Goal: Ask a question: Seek information or help from site administrators or community

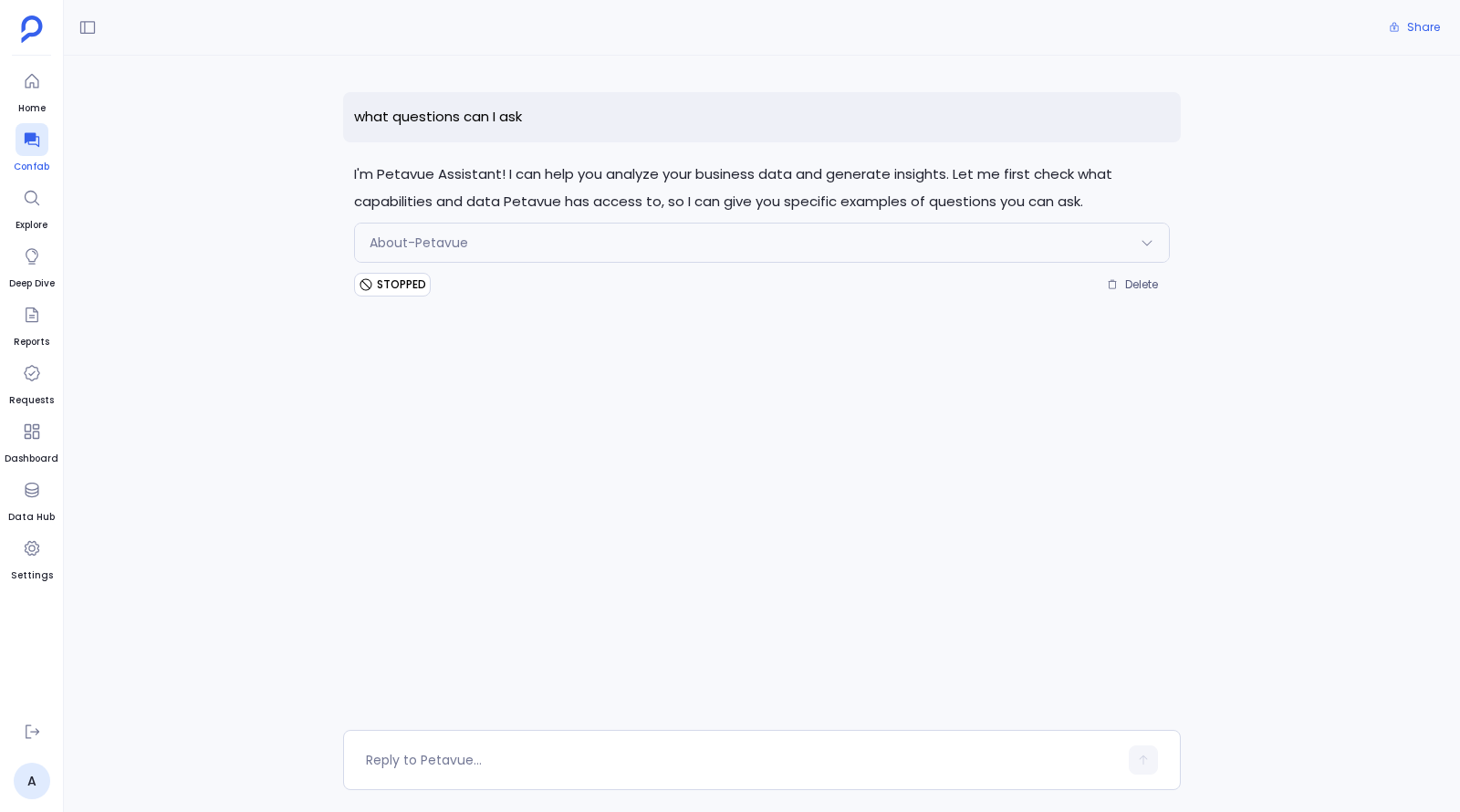
click at [29, 138] on icon at bounding box center [31, 140] width 15 height 15
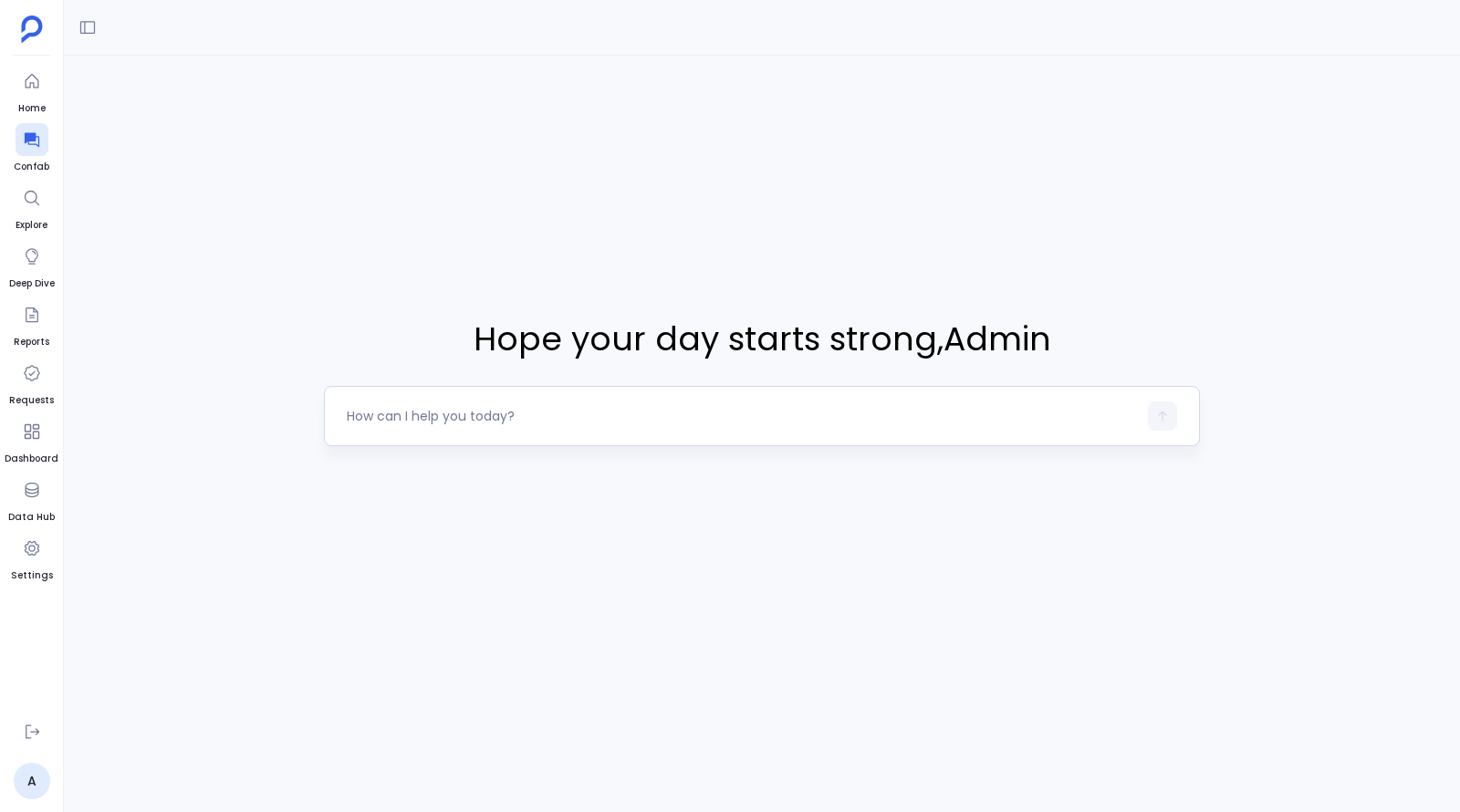
click at [645, 423] on textarea at bounding box center [741, 415] width 790 height 18
click at [104, 37] on div at bounding box center [761, 28] width 1396 height 56
click at [99, 35] on button at bounding box center [87, 27] width 29 height 29
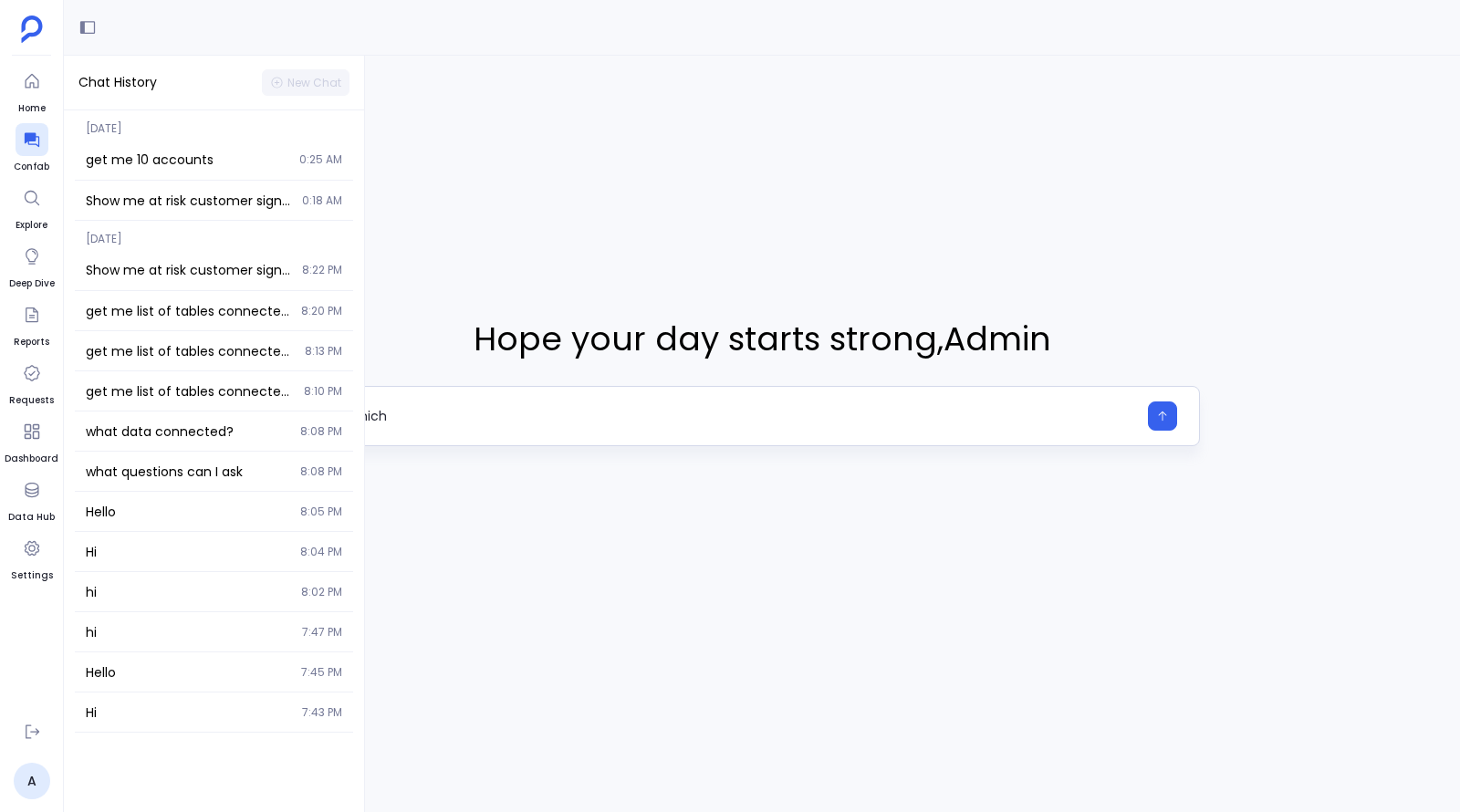
click at [483, 423] on textarea "Which" at bounding box center [741, 415] width 790 height 18
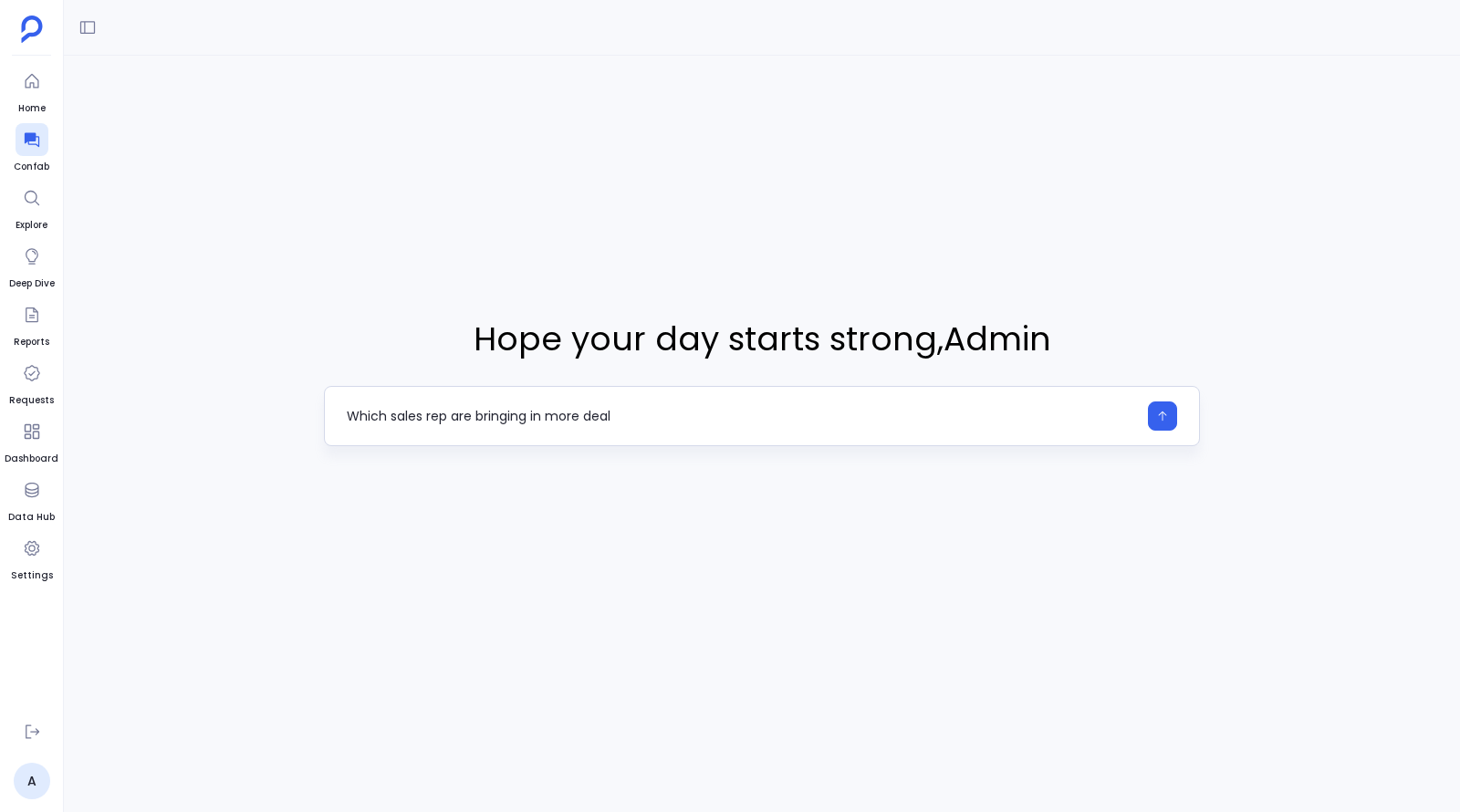
type textarea "Which sales rep are bringing in more deals"
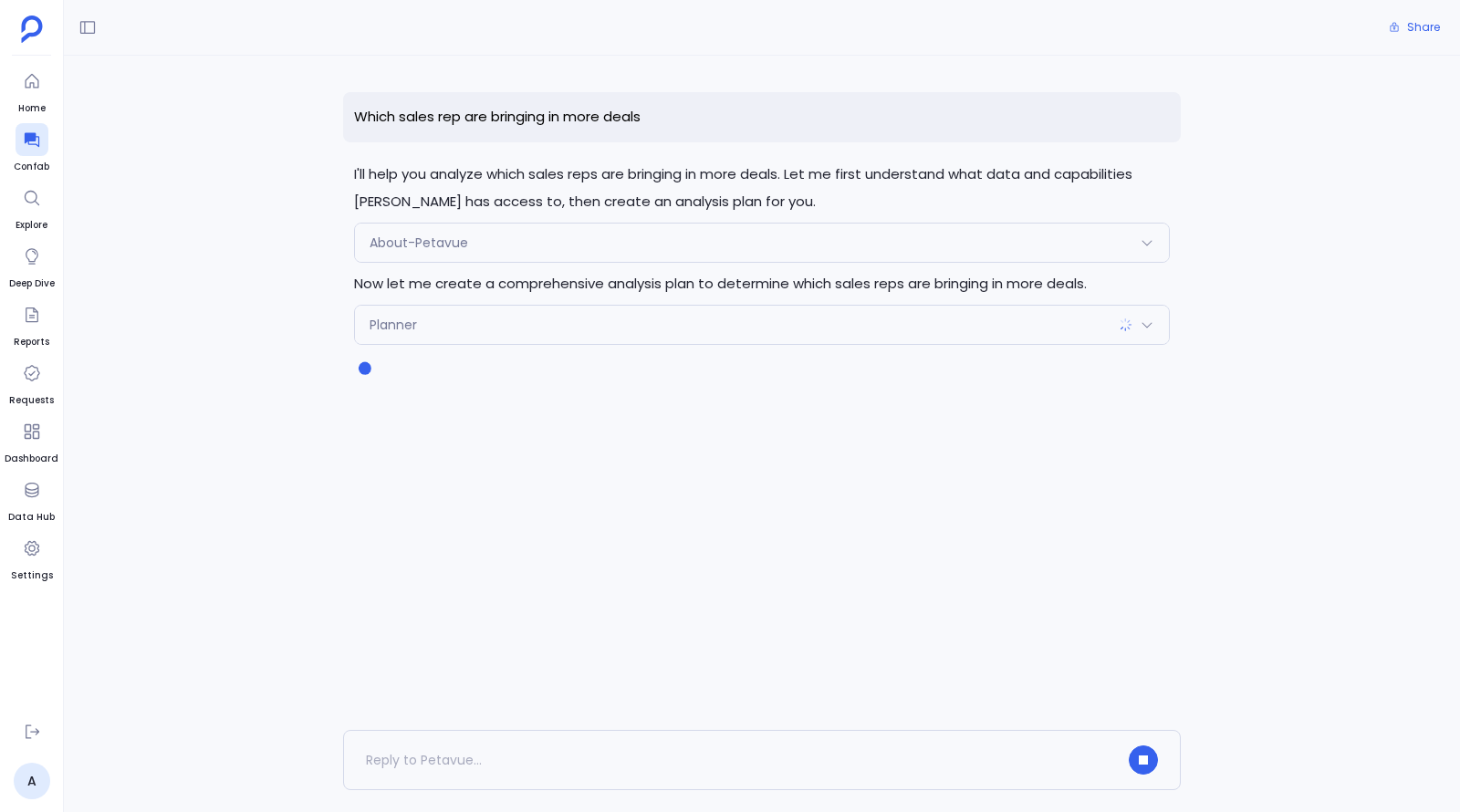
click at [564, 246] on div "About-Petavue" at bounding box center [761, 243] width 814 height 38
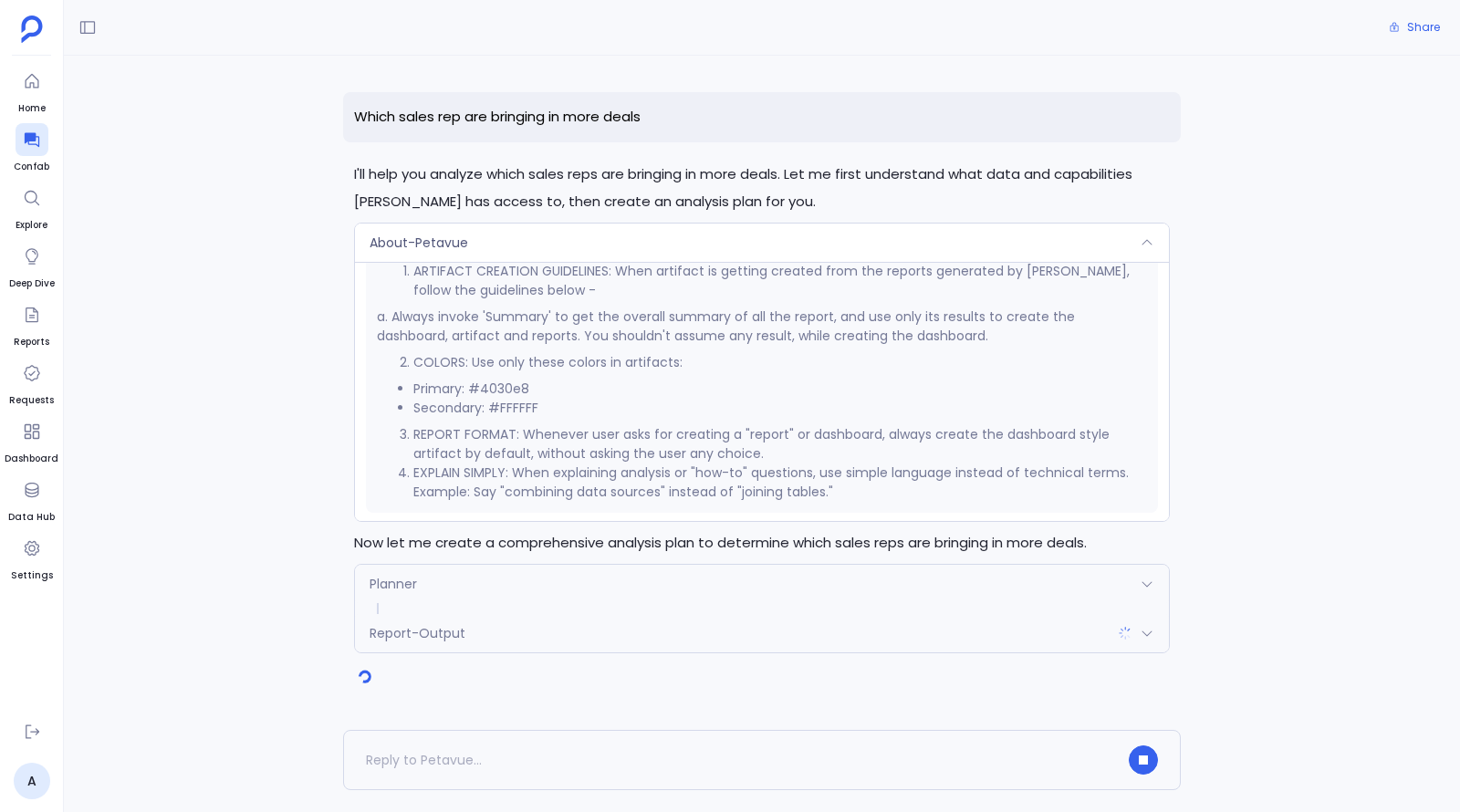
scroll to position [1346, 0]
click at [716, 583] on div "Planner" at bounding box center [761, 583] width 814 height 38
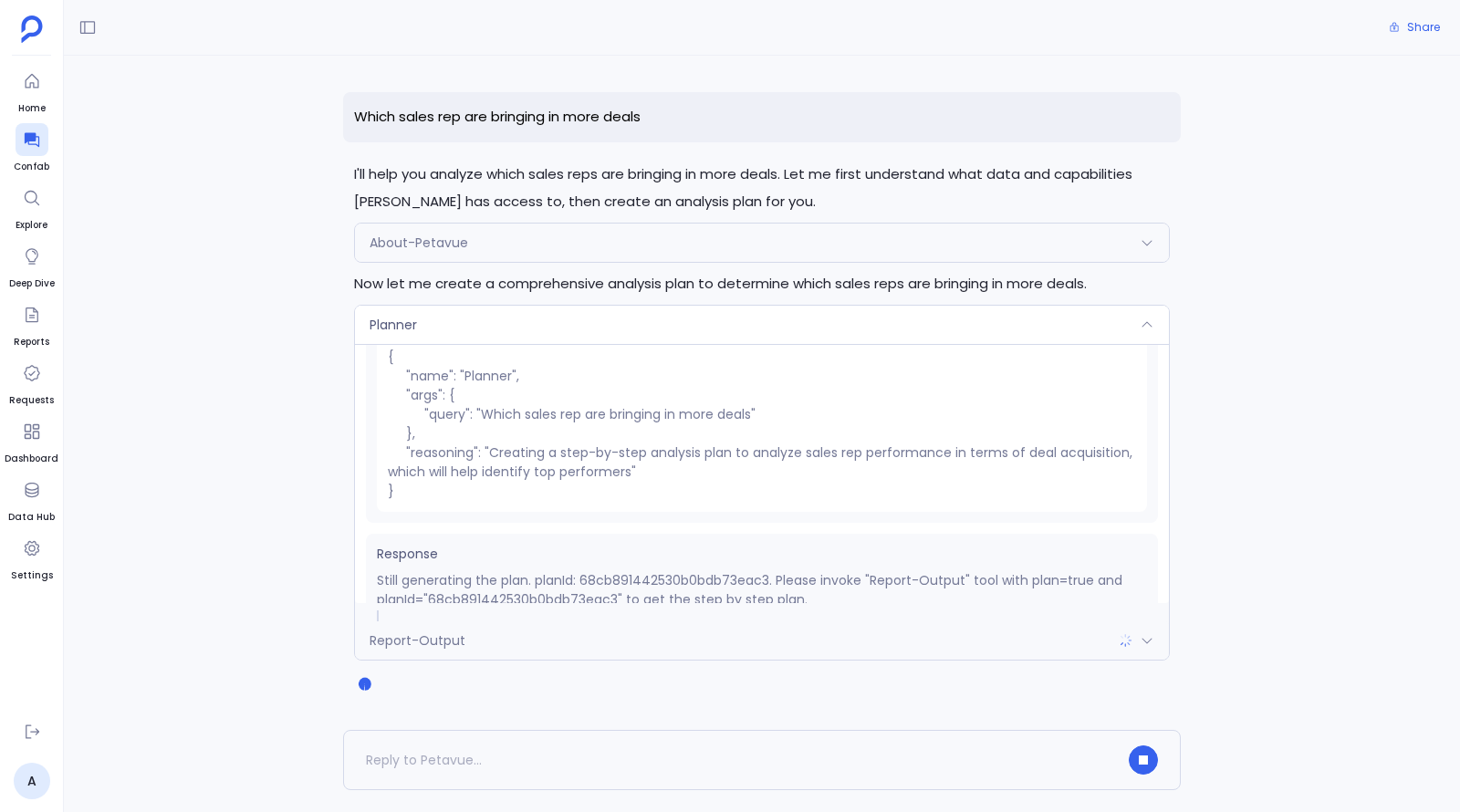
scroll to position [84, 0]
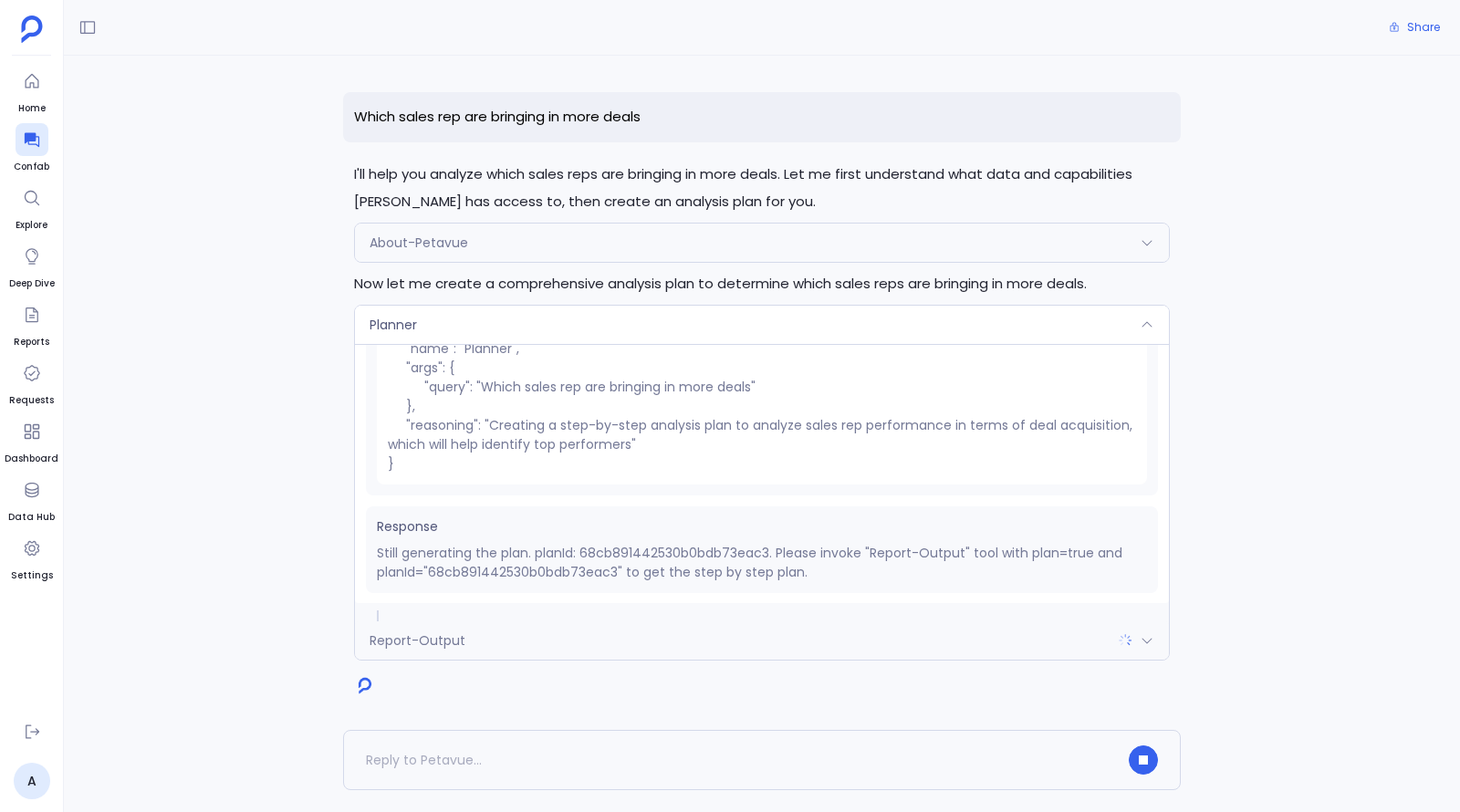
click at [680, 626] on div "Report-Output" at bounding box center [761, 640] width 814 height 38
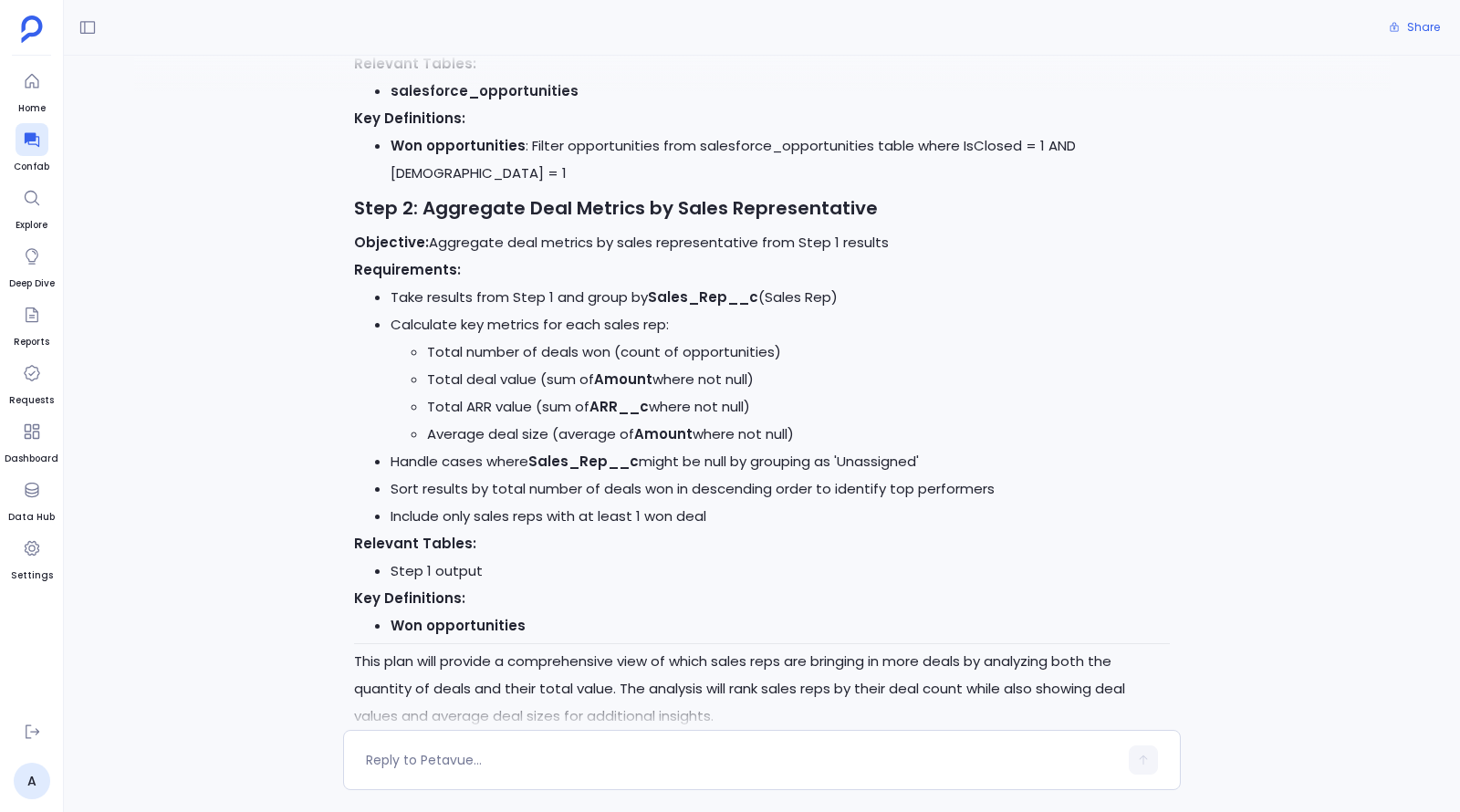
scroll to position [1052, 0]
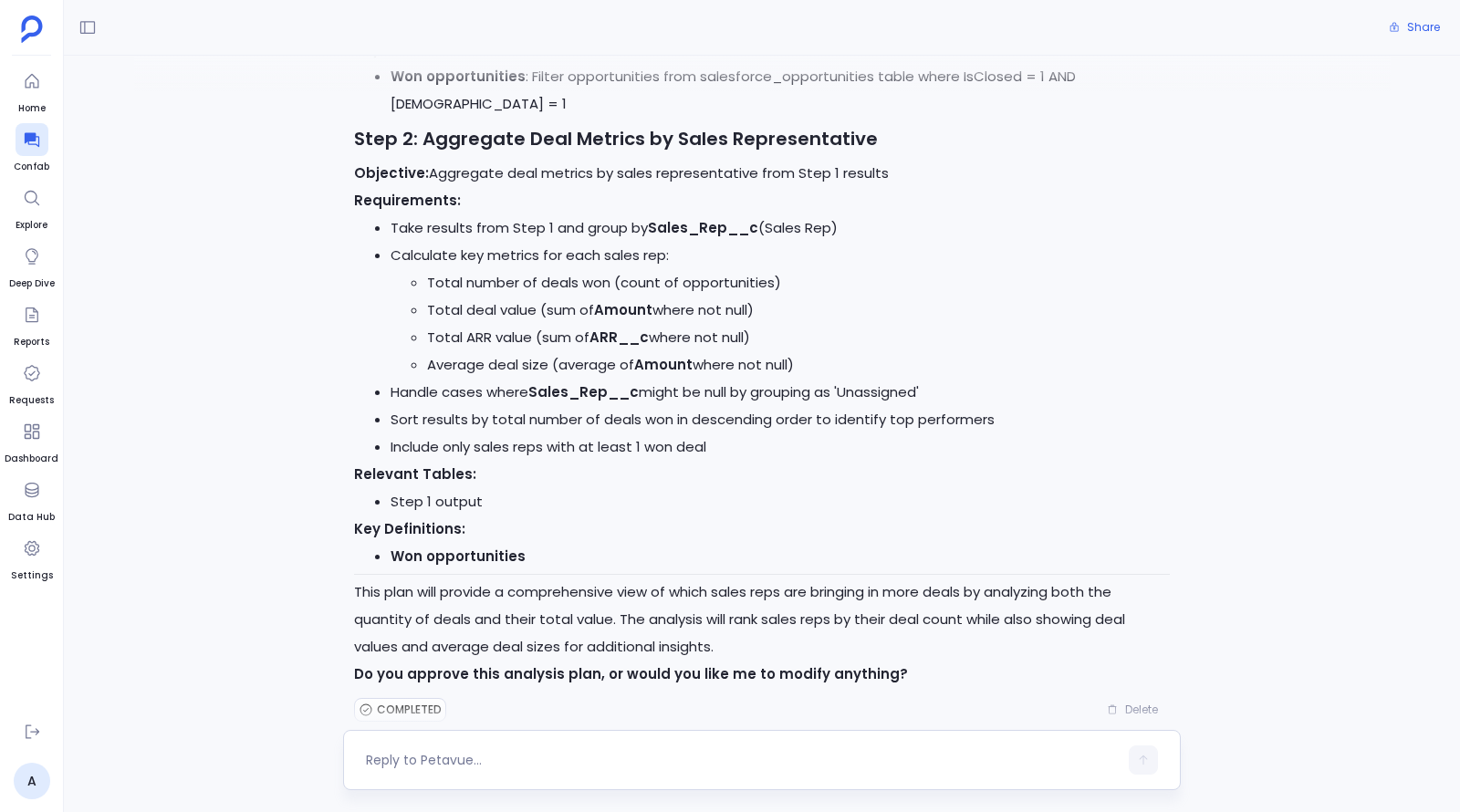
click at [652, 753] on textarea at bounding box center [741, 760] width 751 height 18
type textarea "proceed"
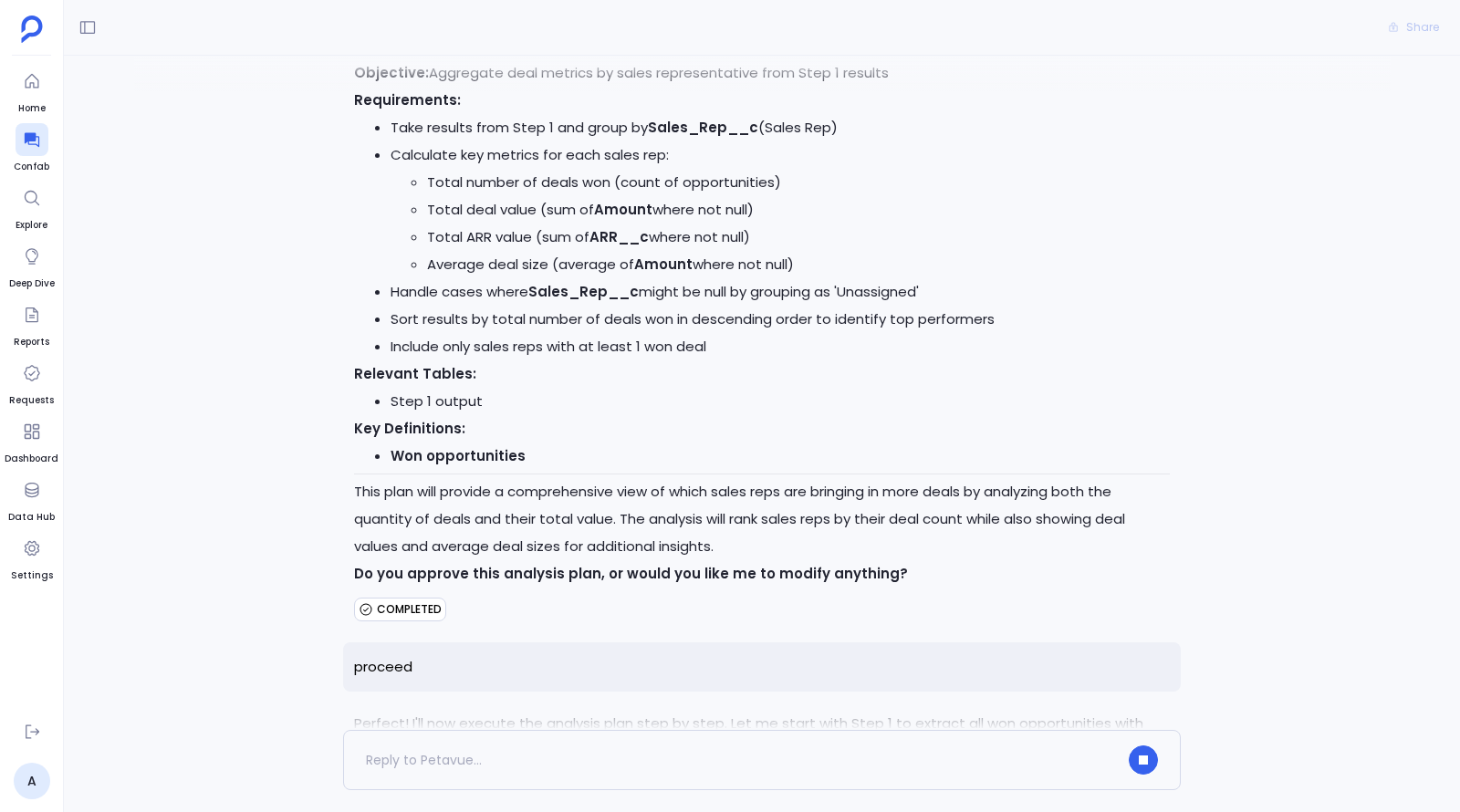
scroll to position [0, 0]
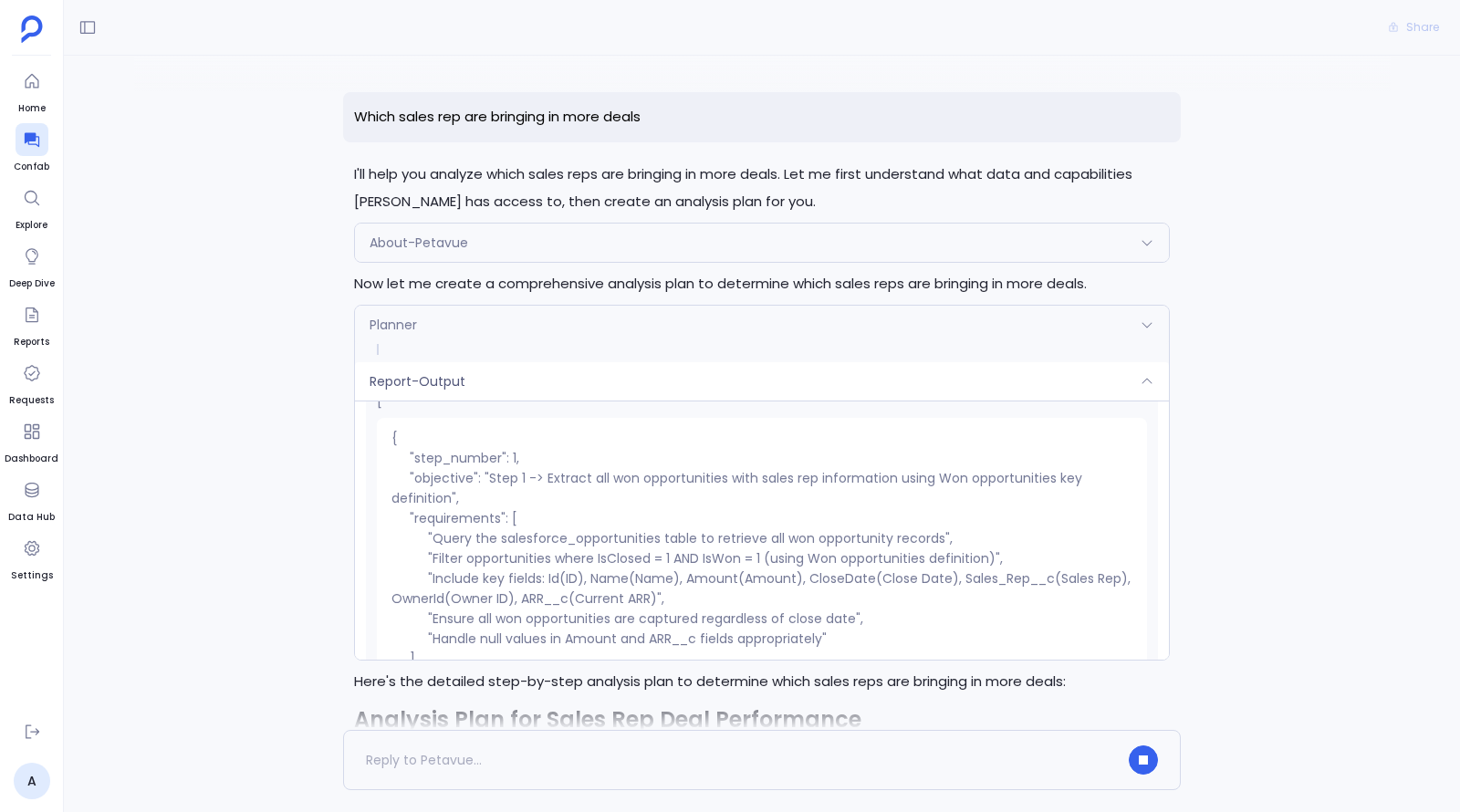
click at [1146, 381] on icon at bounding box center [1147, 381] width 15 height 15
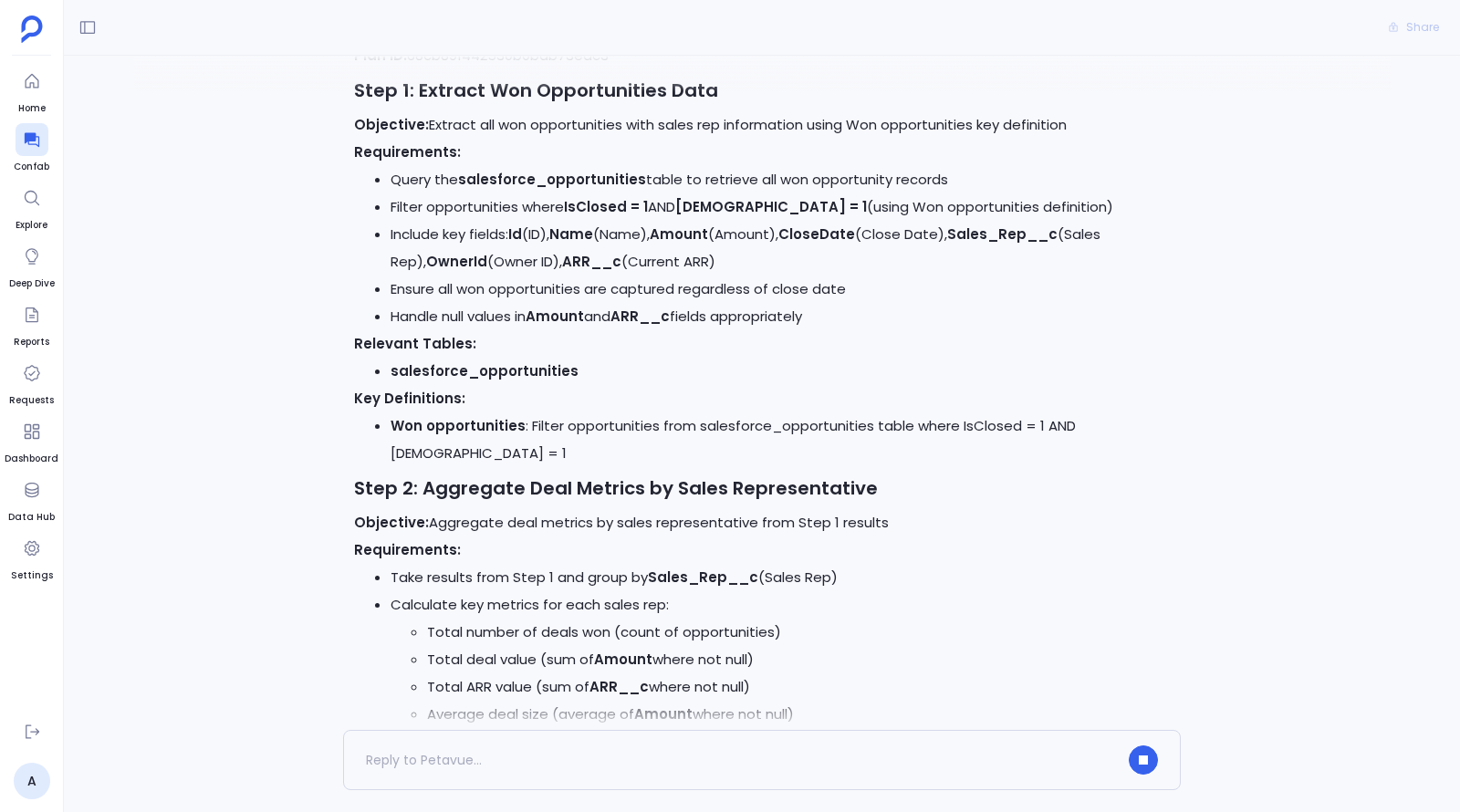
scroll to position [1010, 0]
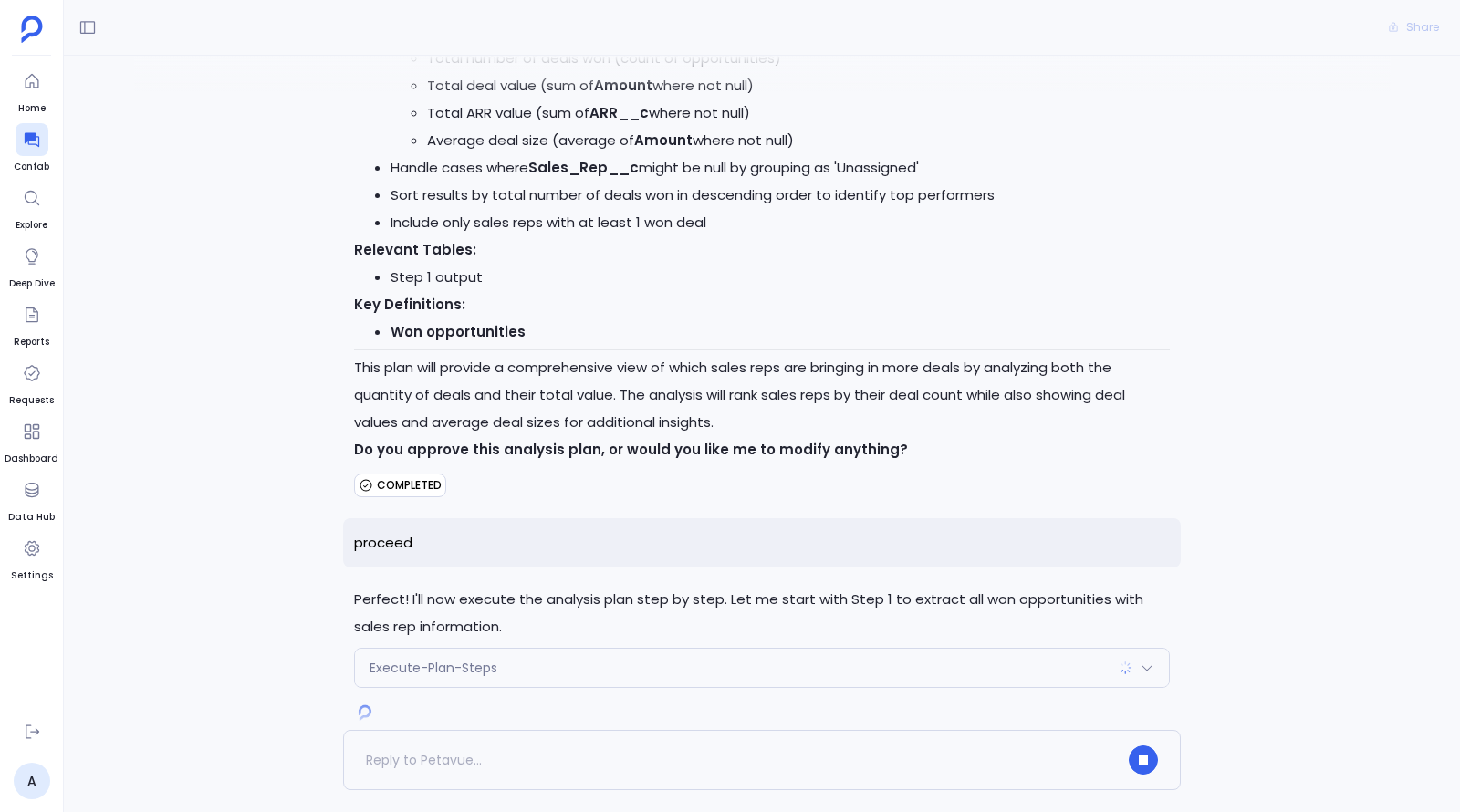
click at [1140, 660] on icon at bounding box center [1147, 667] width 15 height 15
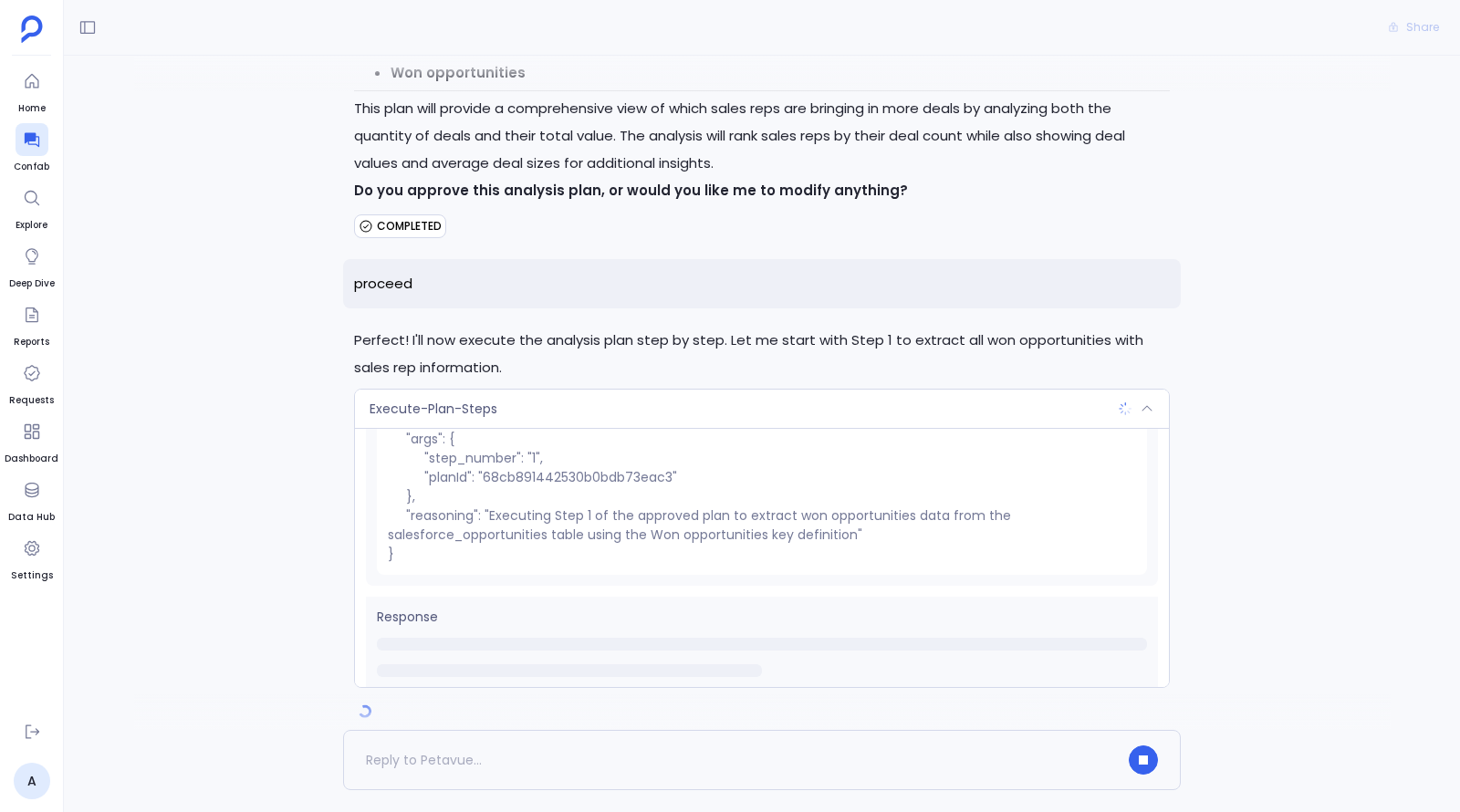
scroll to position [110, 0]
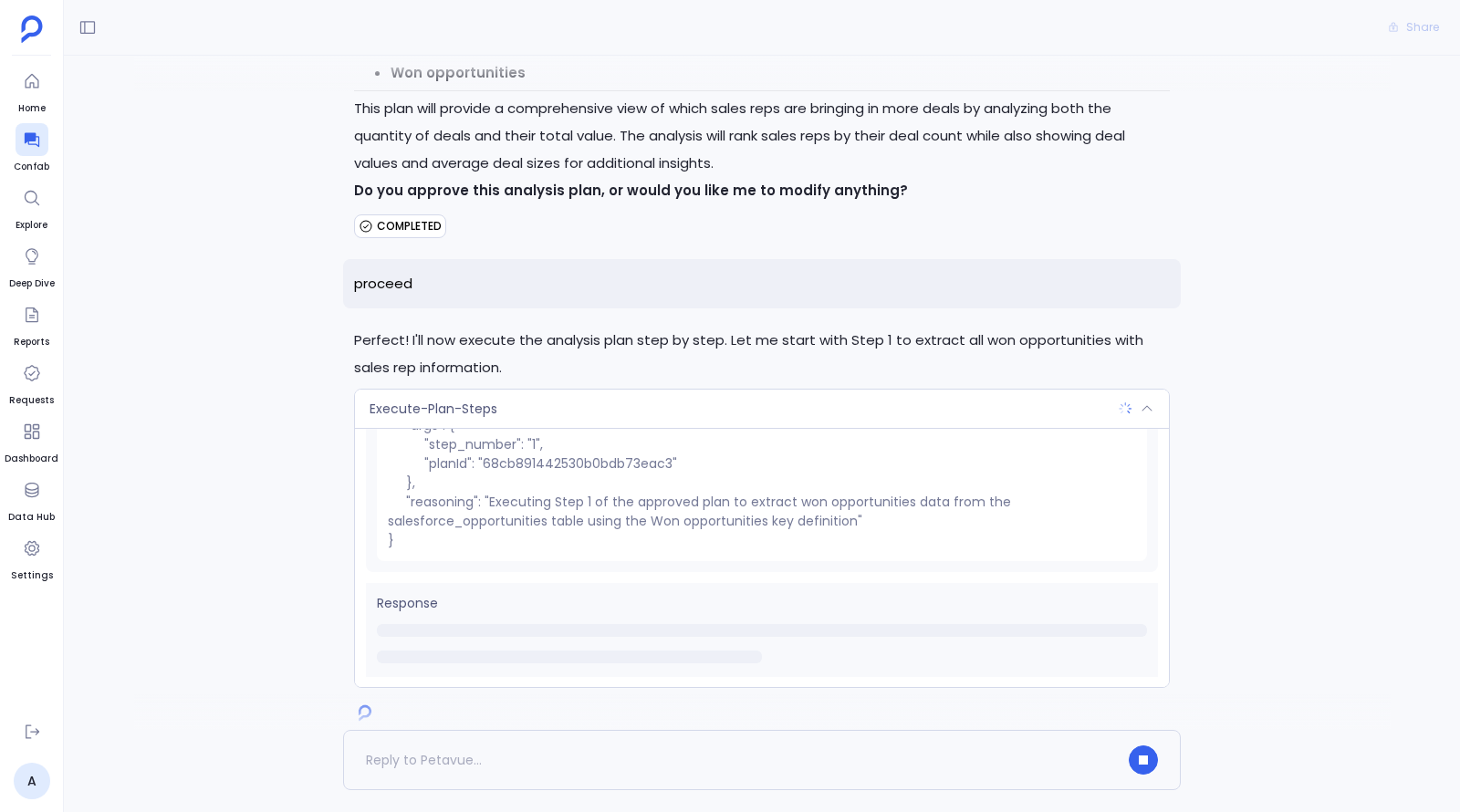
click at [1144, 390] on div "Execute-Plan-Steps" at bounding box center [761, 408] width 814 height 38
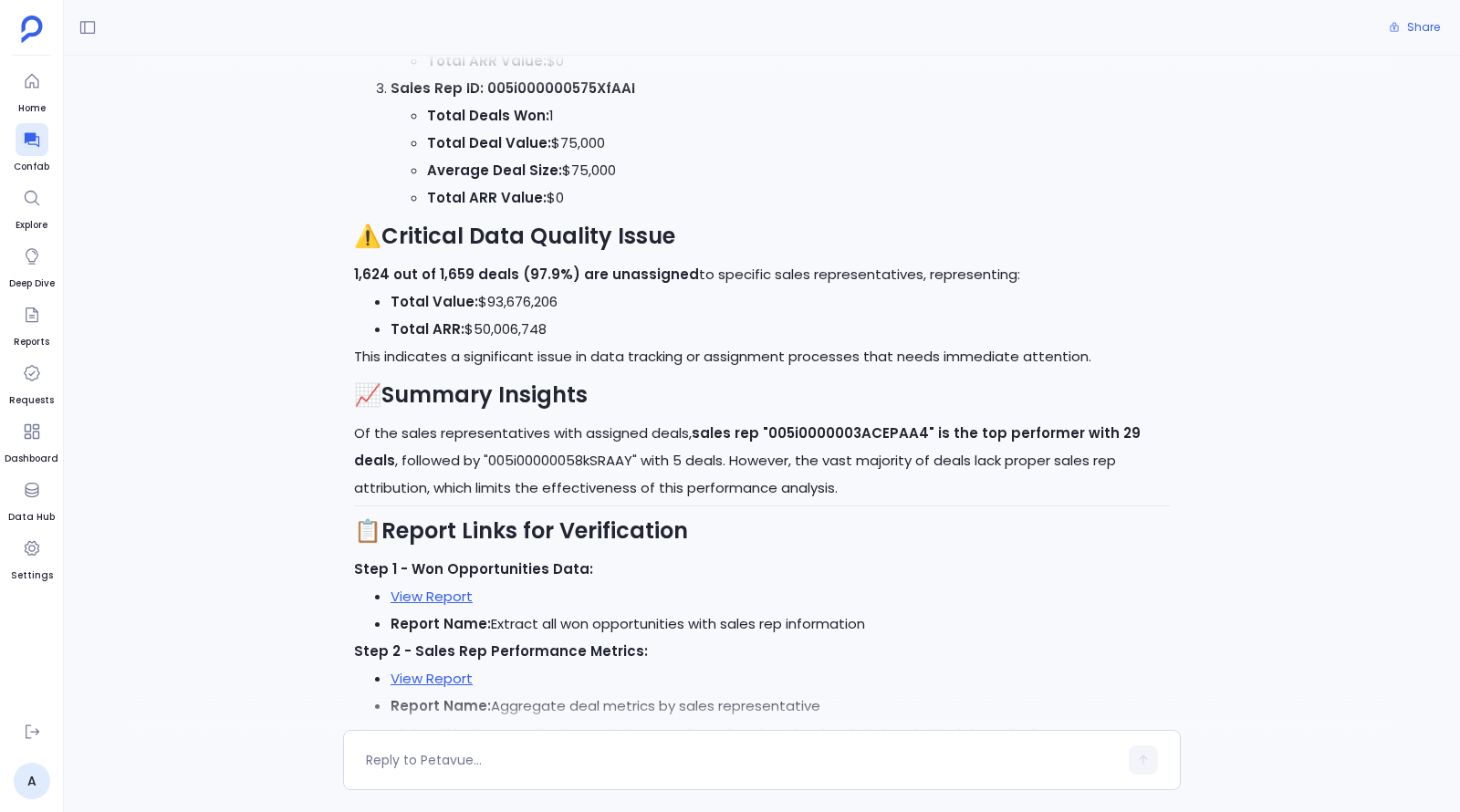
scroll to position [2374, 0]
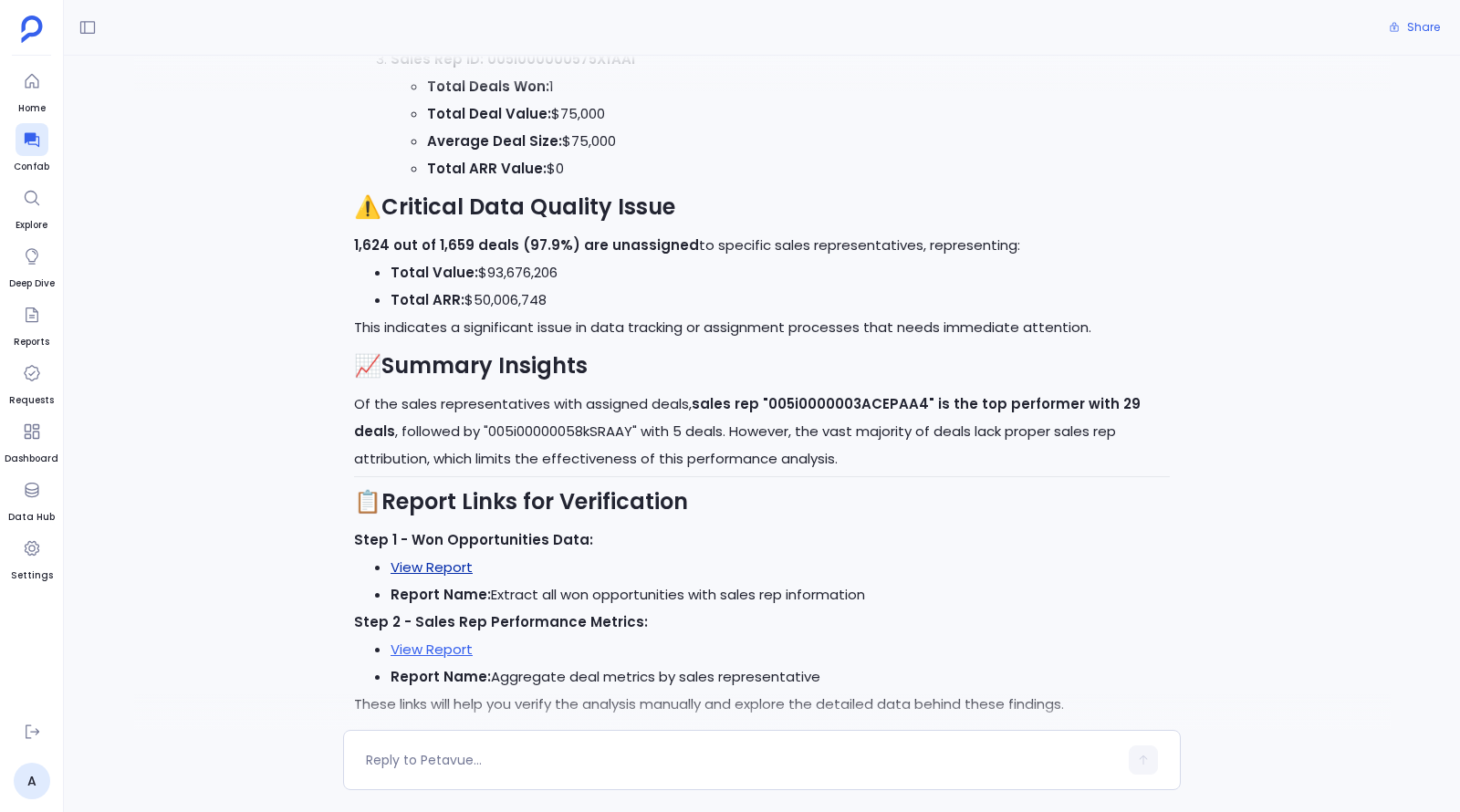
click at [444, 557] on link "View Report" at bounding box center [432, 566] width 82 height 19
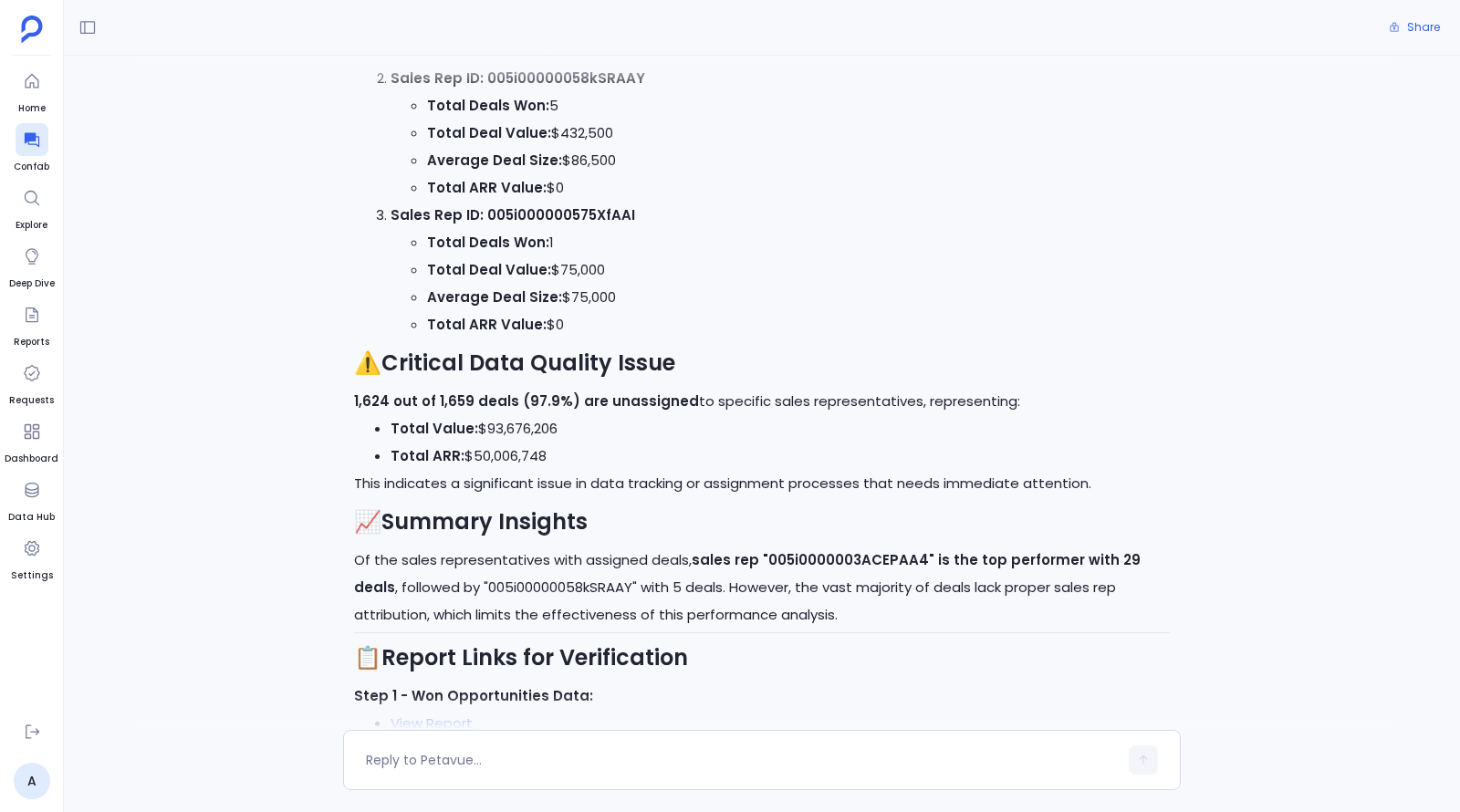
scroll to position [2217, 0]
drag, startPoint x: 689, startPoint y: 502, endPoint x: 928, endPoint y: 502, distance: 239.0
click at [928, 551] on strong "sales rep "005i0000003ACEPAA4" is the top performer with 29 deals" at bounding box center [746, 574] width 786 height 47
click at [888, 551] on strong "sales rep "005i0000003ACEPAA4" is the top performer with 29 deals" at bounding box center [746, 574] width 786 height 47
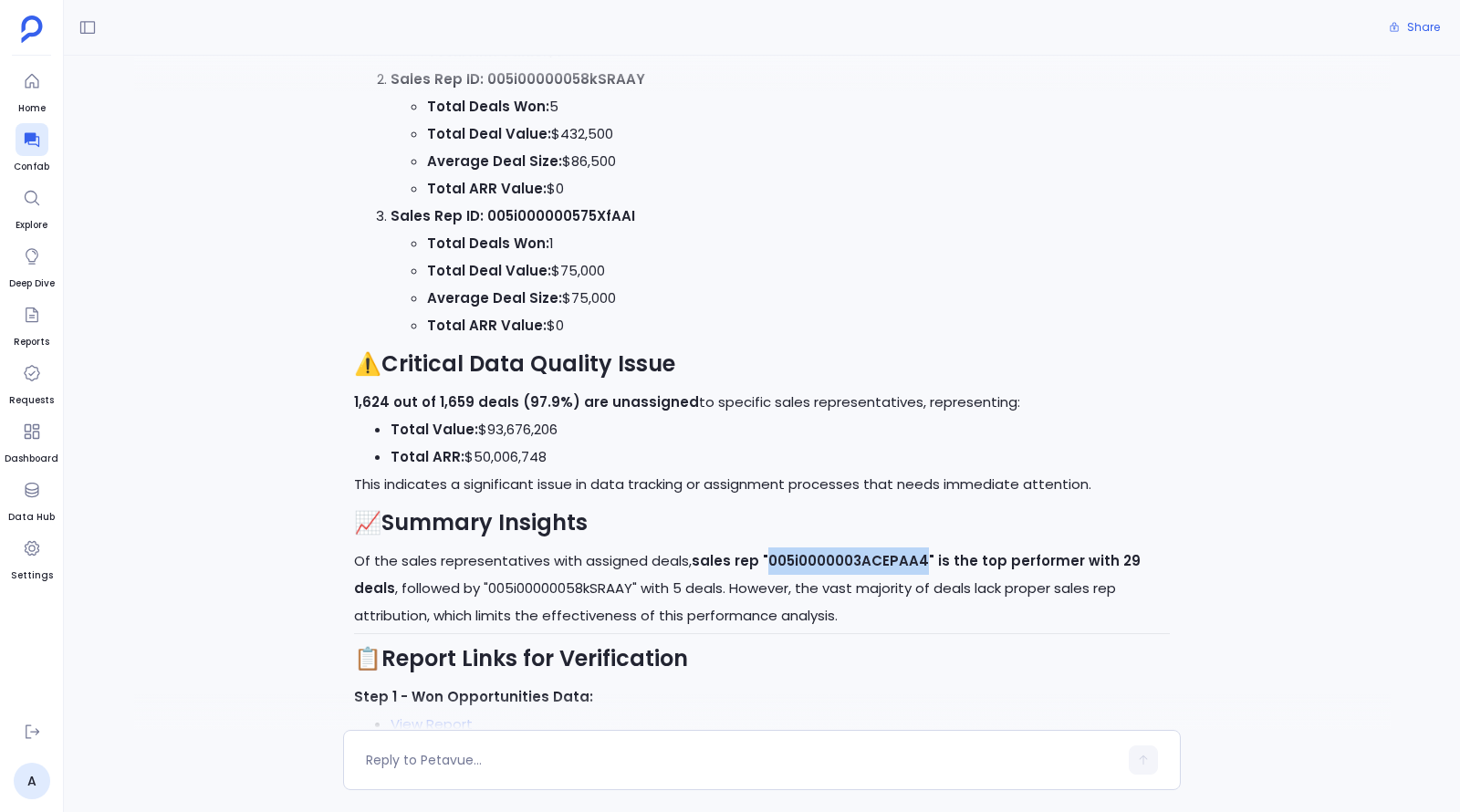
copy strong "005i0000003ACEPAA4"
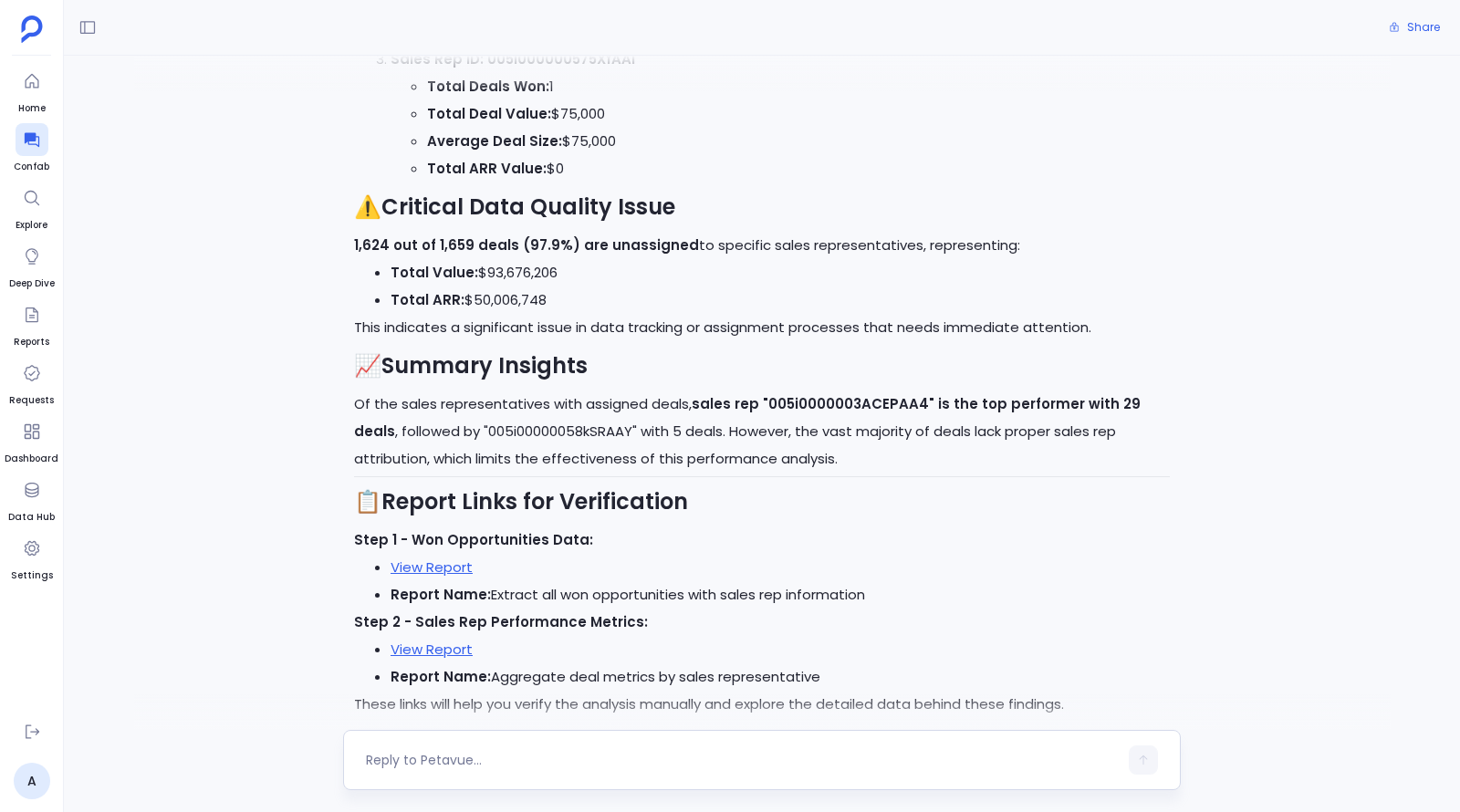
click at [575, 774] on div at bounding box center [761, 760] width 837 height 60
click at [575, 764] on textarea at bounding box center [741, 760] width 751 height 18
type textarea "Can you give me the details of 005i0000003ACEPAA4 sales rep"
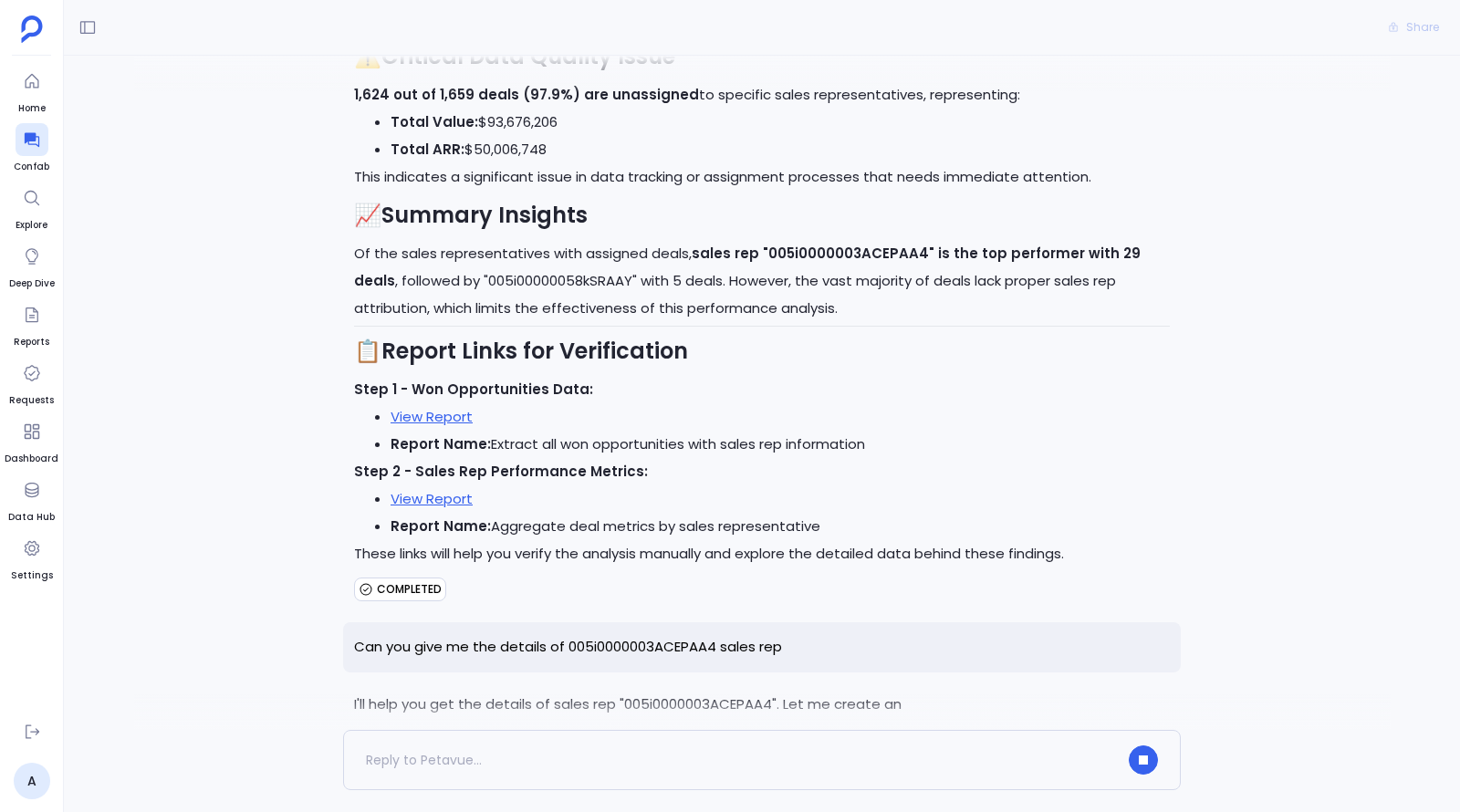
scroll to position [2600, 0]
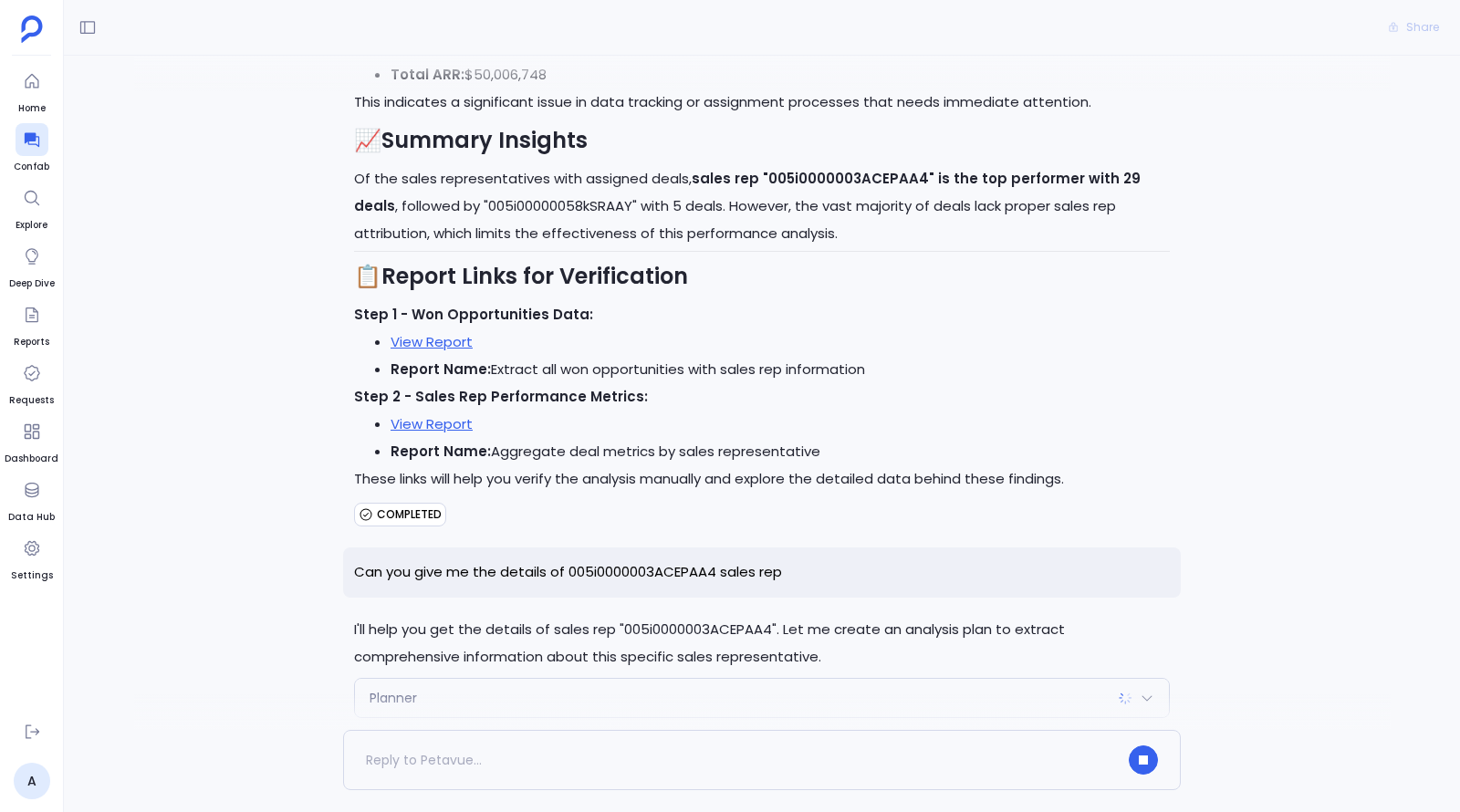
click at [480, 678] on div "Planner" at bounding box center [761, 697] width 814 height 38
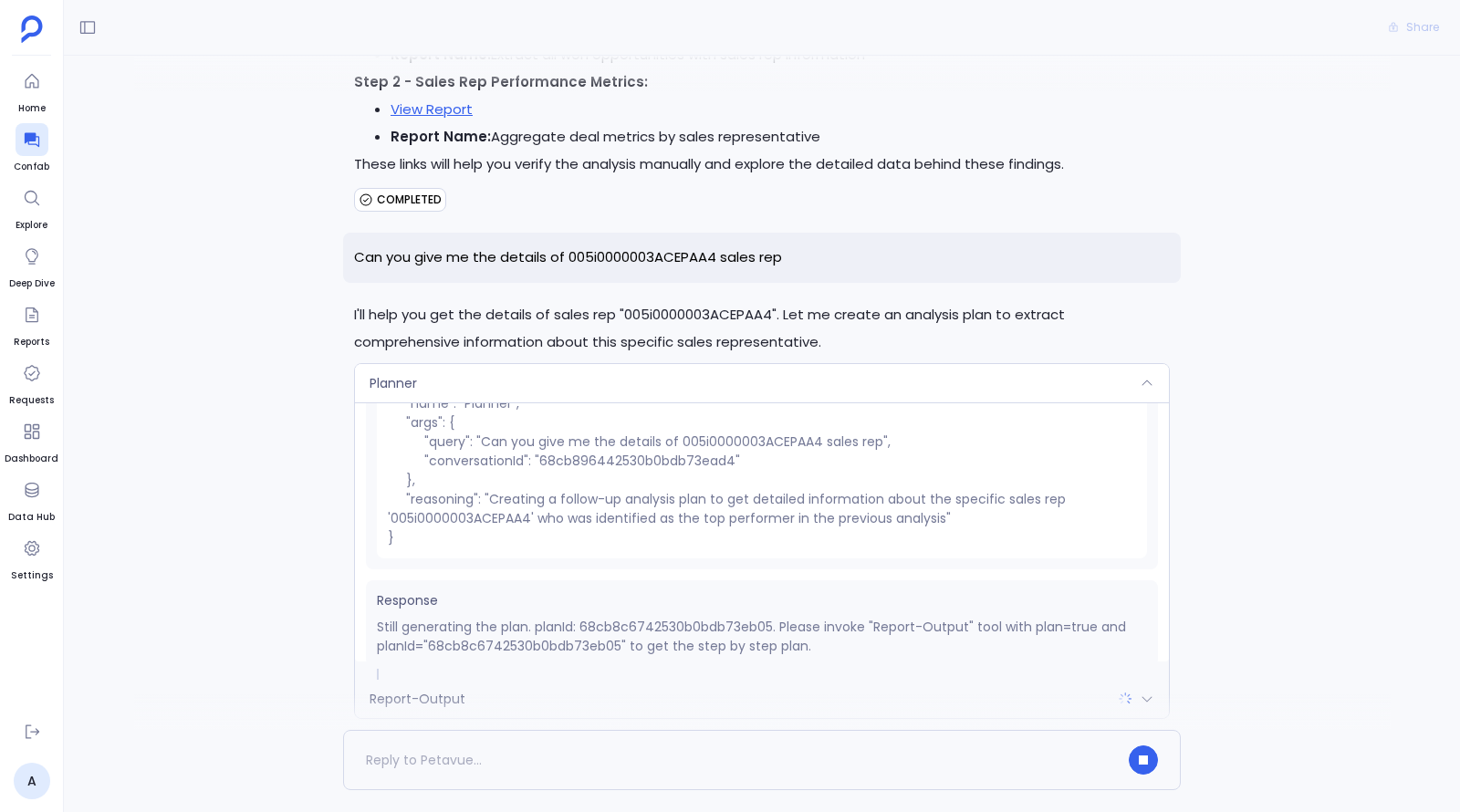
scroll to position [103, 0]
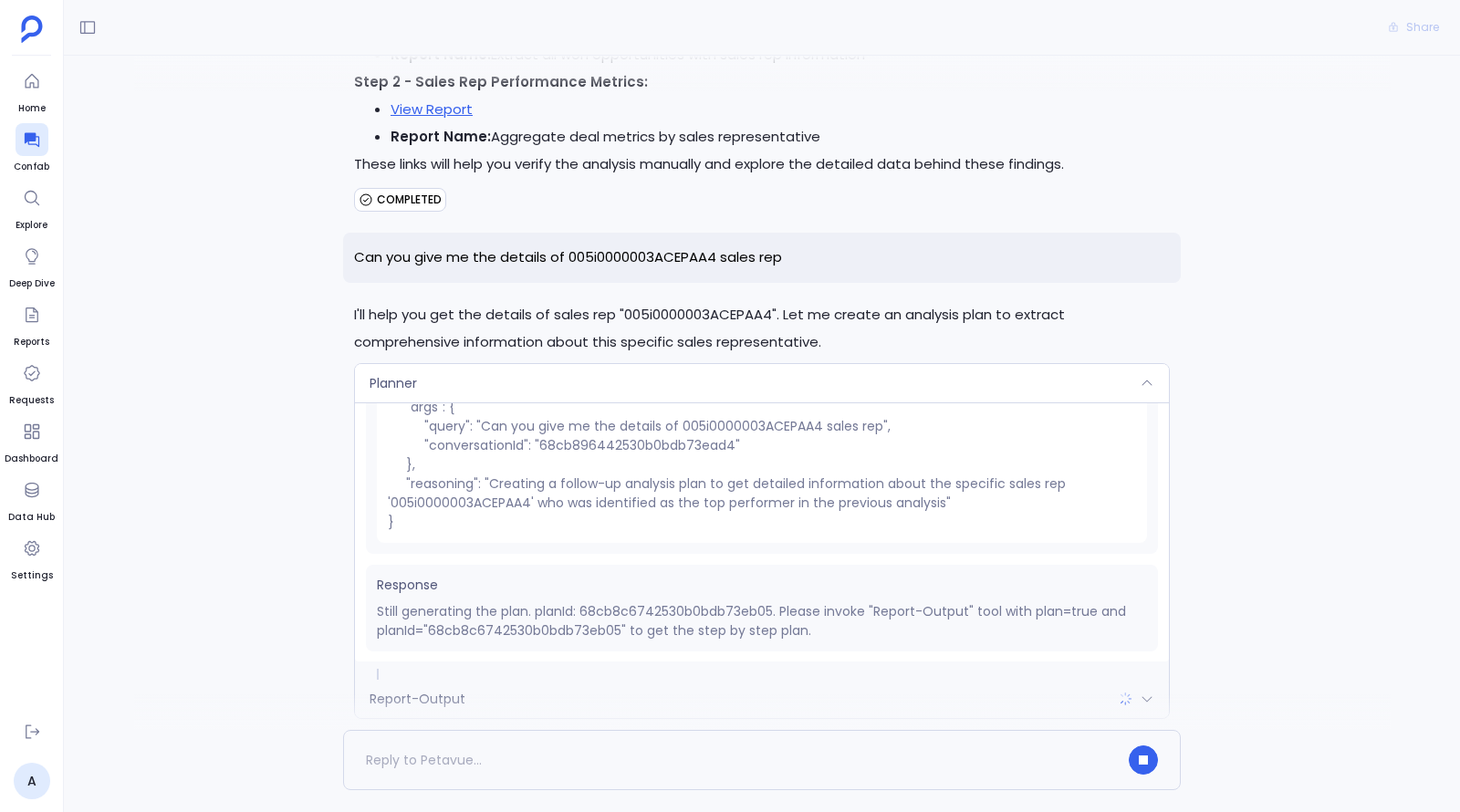
click at [512, 679] on div "Report-Output" at bounding box center [761, 698] width 814 height 38
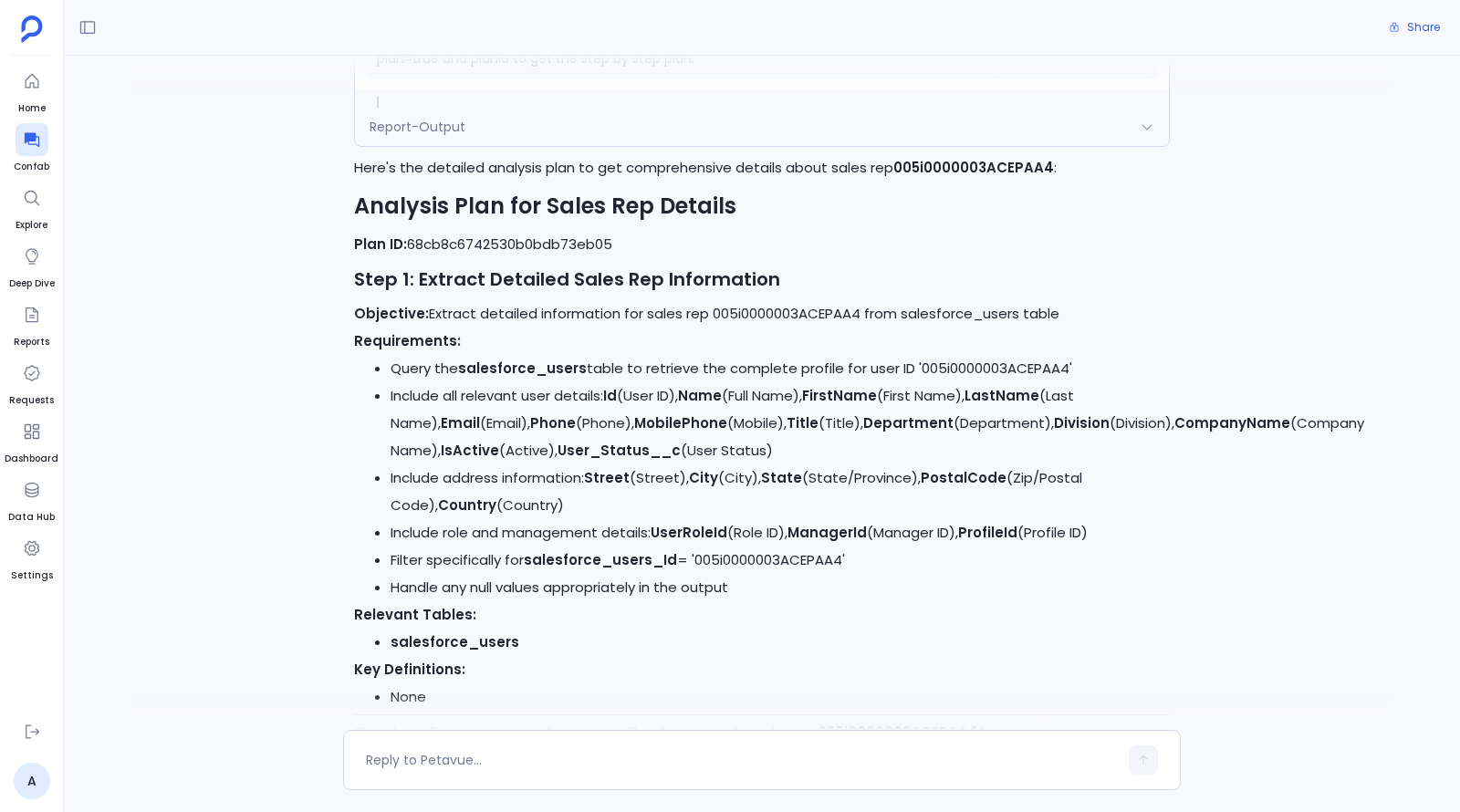
scroll to position [3624, 0]
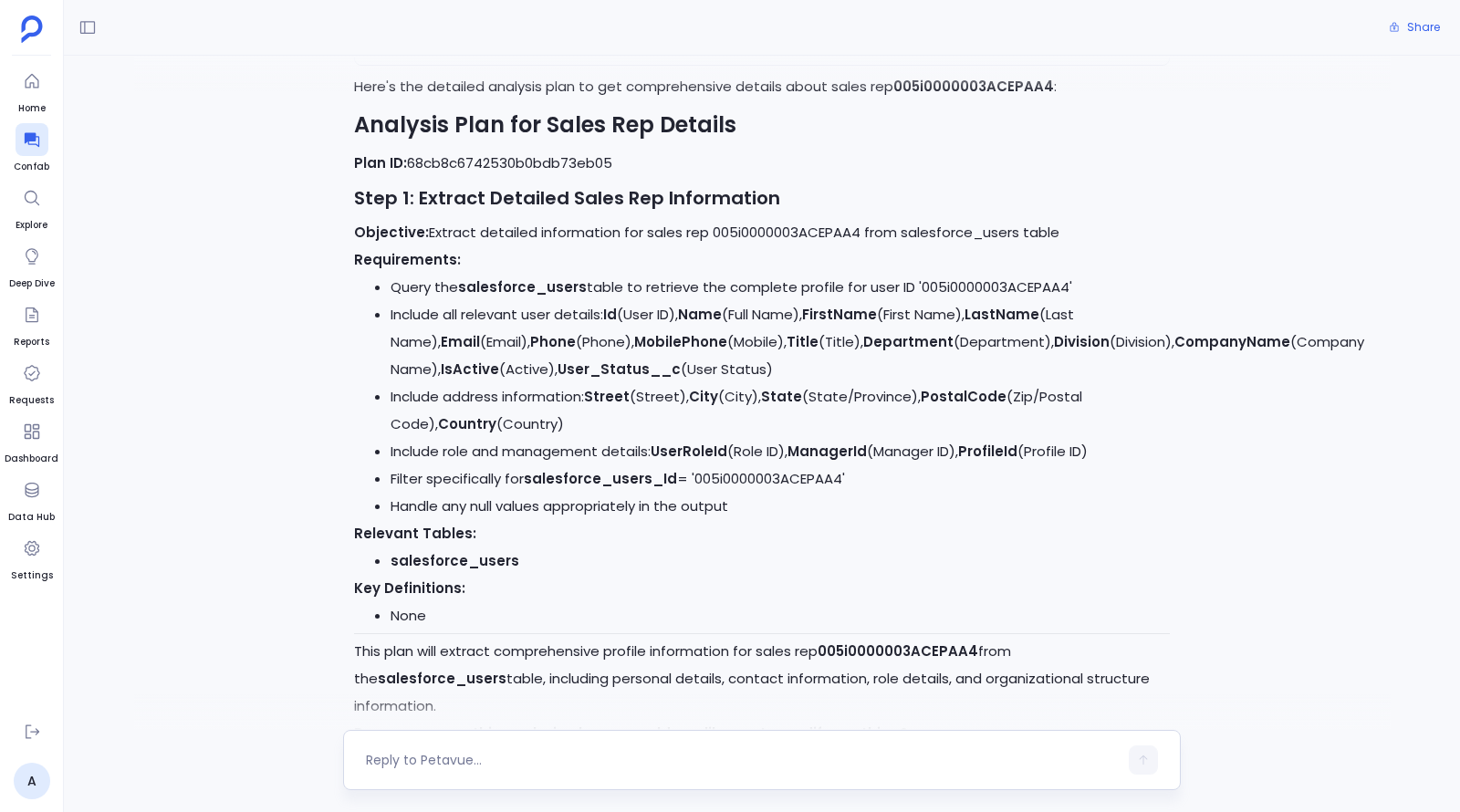
click at [552, 765] on textarea at bounding box center [741, 760] width 751 height 18
click at [499, 708] on div at bounding box center [761, 711] width 1256 height 37
drag, startPoint x: 473, startPoint y: 758, endPoint x: 489, endPoint y: 758, distance: 16.0
click at [489, 758] on textarea at bounding box center [741, 760] width 751 height 18
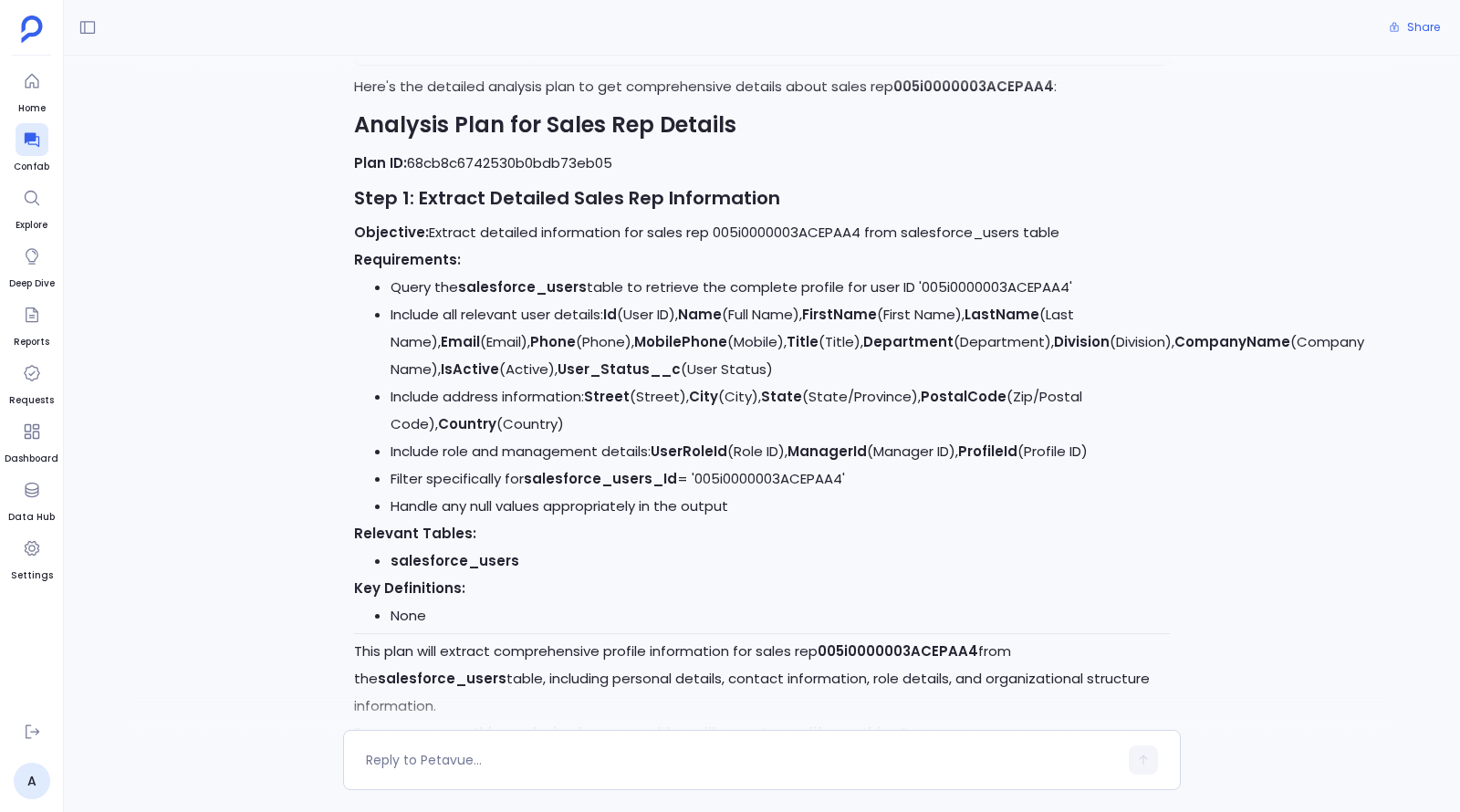
click at [489, 705] on div at bounding box center [761, 711] width 1256 height 37
click at [491, 761] on textarea at bounding box center [741, 760] width 751 height 18
click at [808, 761] on textarea "in step 1 modify the requirements, you need not pull the mobile phone details. …" at bounding box center [741, 760] width 751 height 18
click at [1091, 759] on textarea "in step 1 modify the requirements, you need not pull the mobile phone and addre…" at bounding box center [741, 760] width 751 height 18
drag, startPoint x: 1091, startPoint y: 759, endPoint x: 949, endPoint y: 756, distance: 142.0
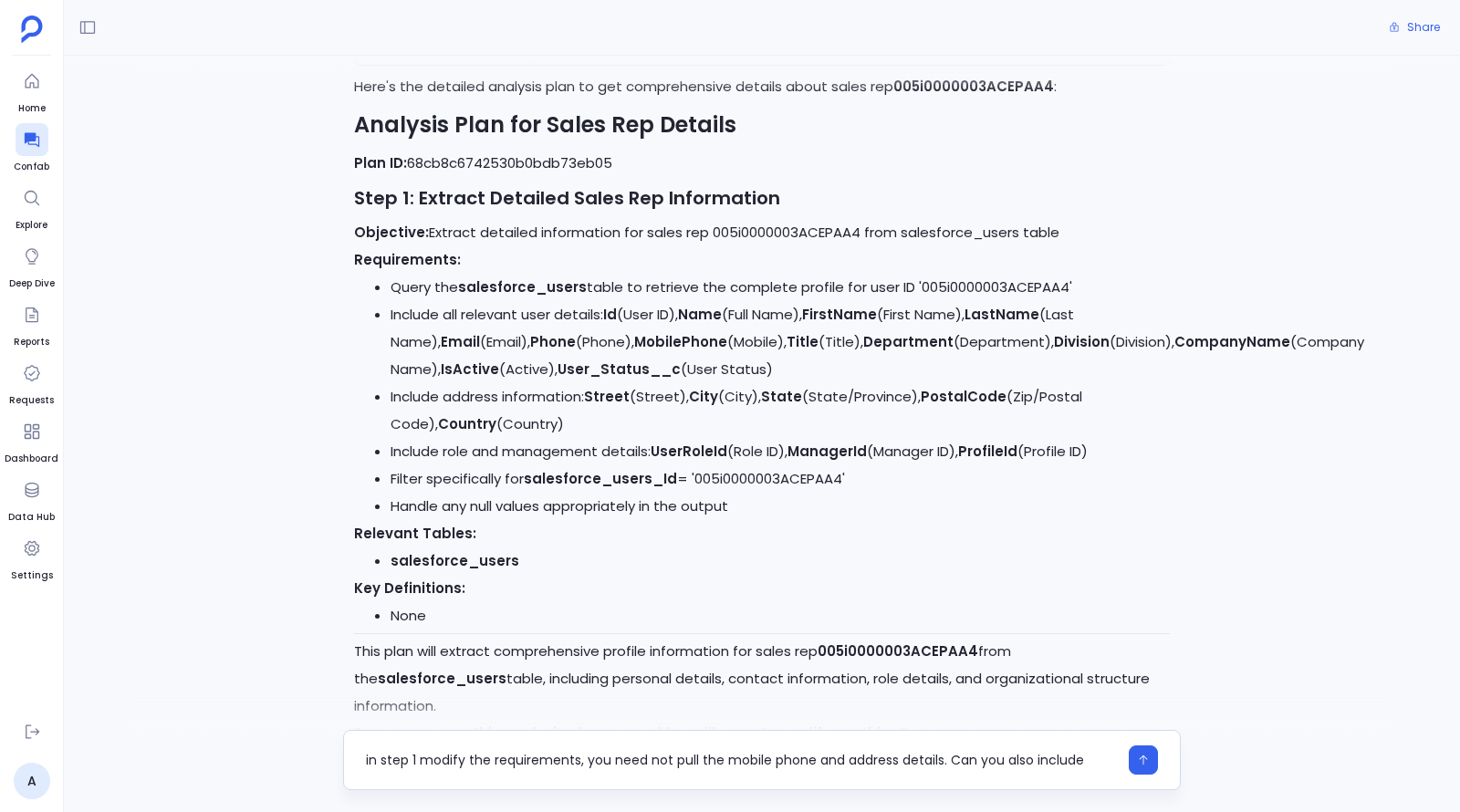
click at [949, 756] on textarea "in step 1 modify the requirements, you need not pull the mobile phone and addre…" at bounding box center [741, 760] width 751 height 18
type textarea "in step 1 modify the requirements, you need not pull the mobile phone and addre…"
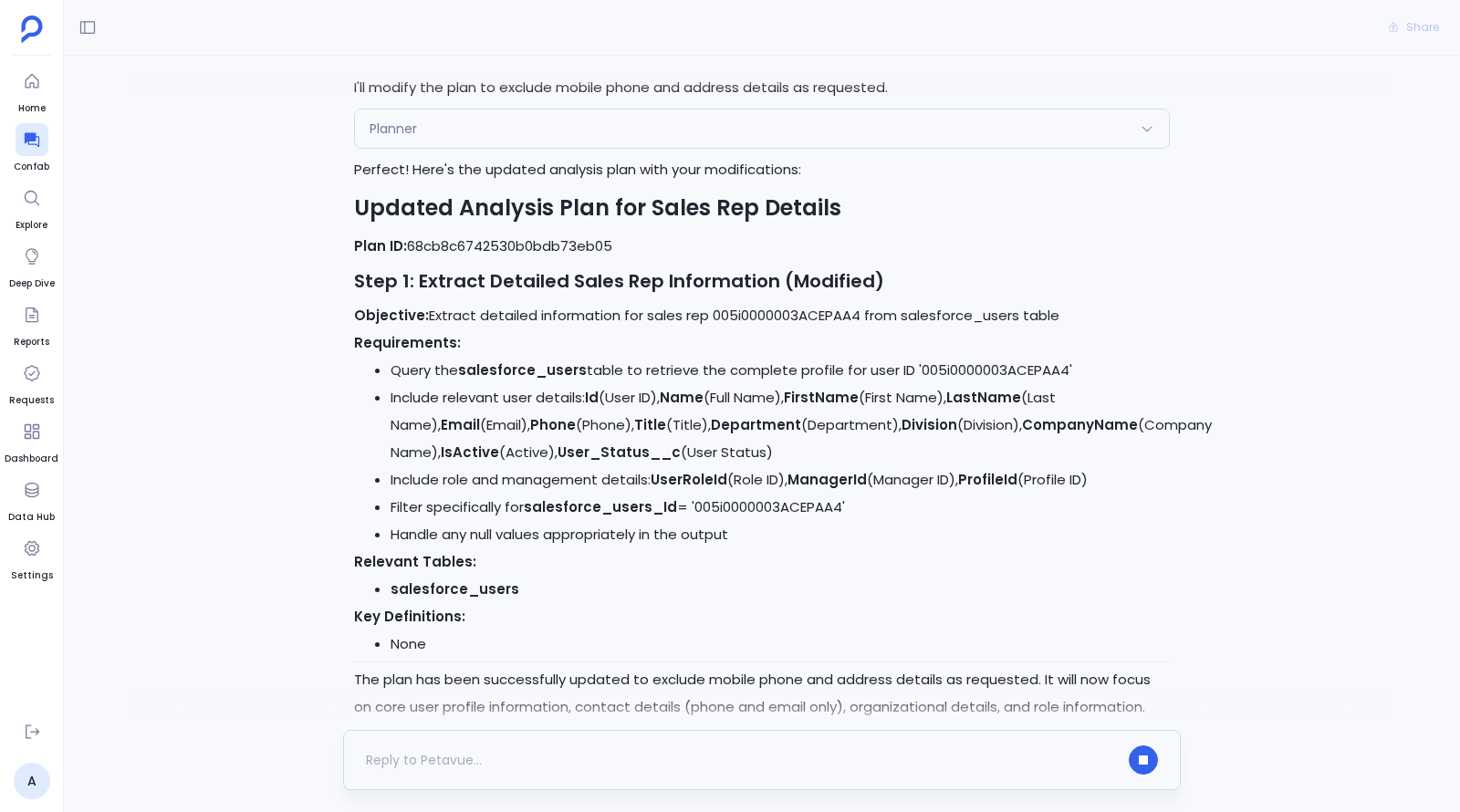
scroll to position [4419, 0]
click at [634, 757] on textarea at bounding box center [741, 760] width 751 height 18
type textarea "proceed"
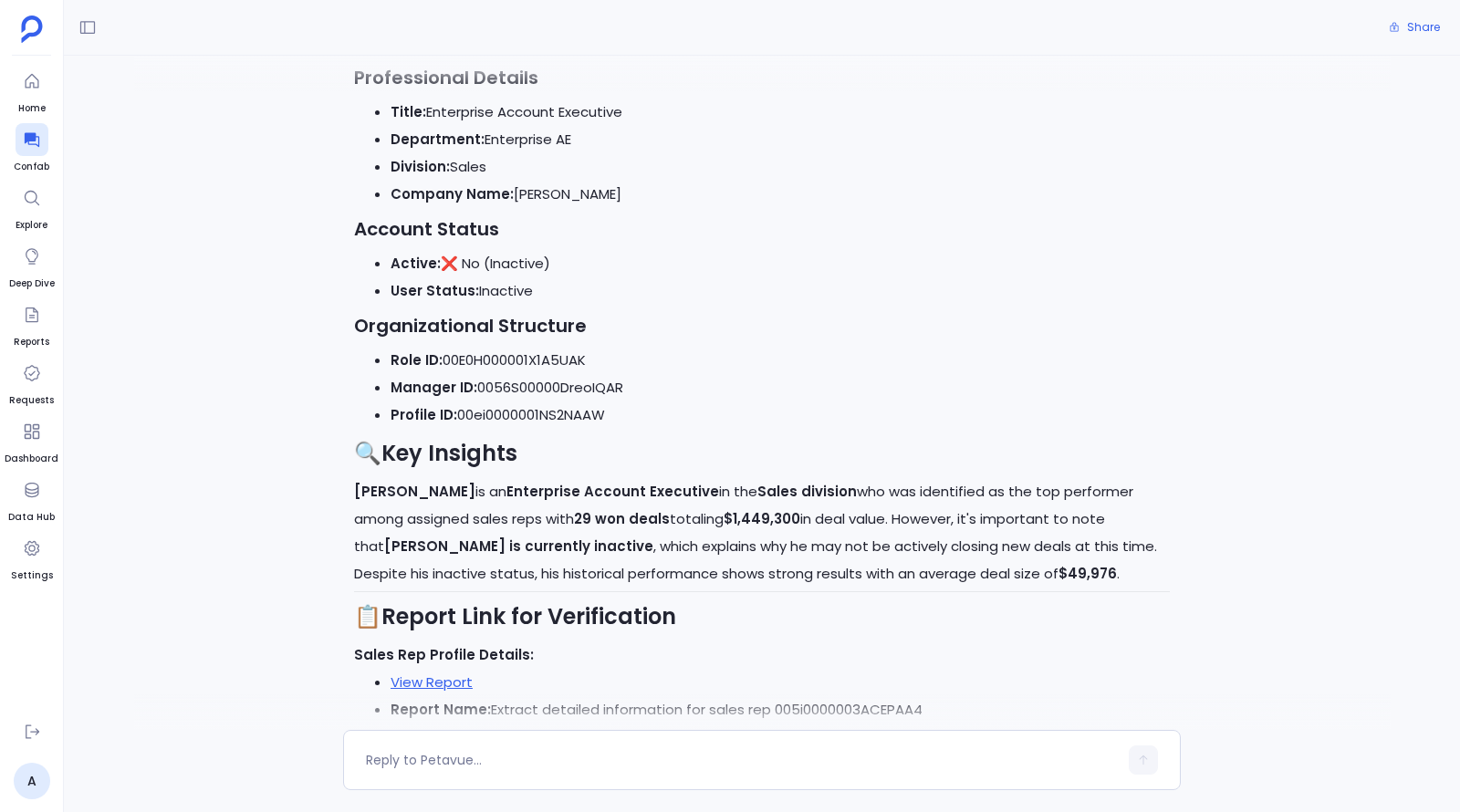
scroll to position [5946, 0]
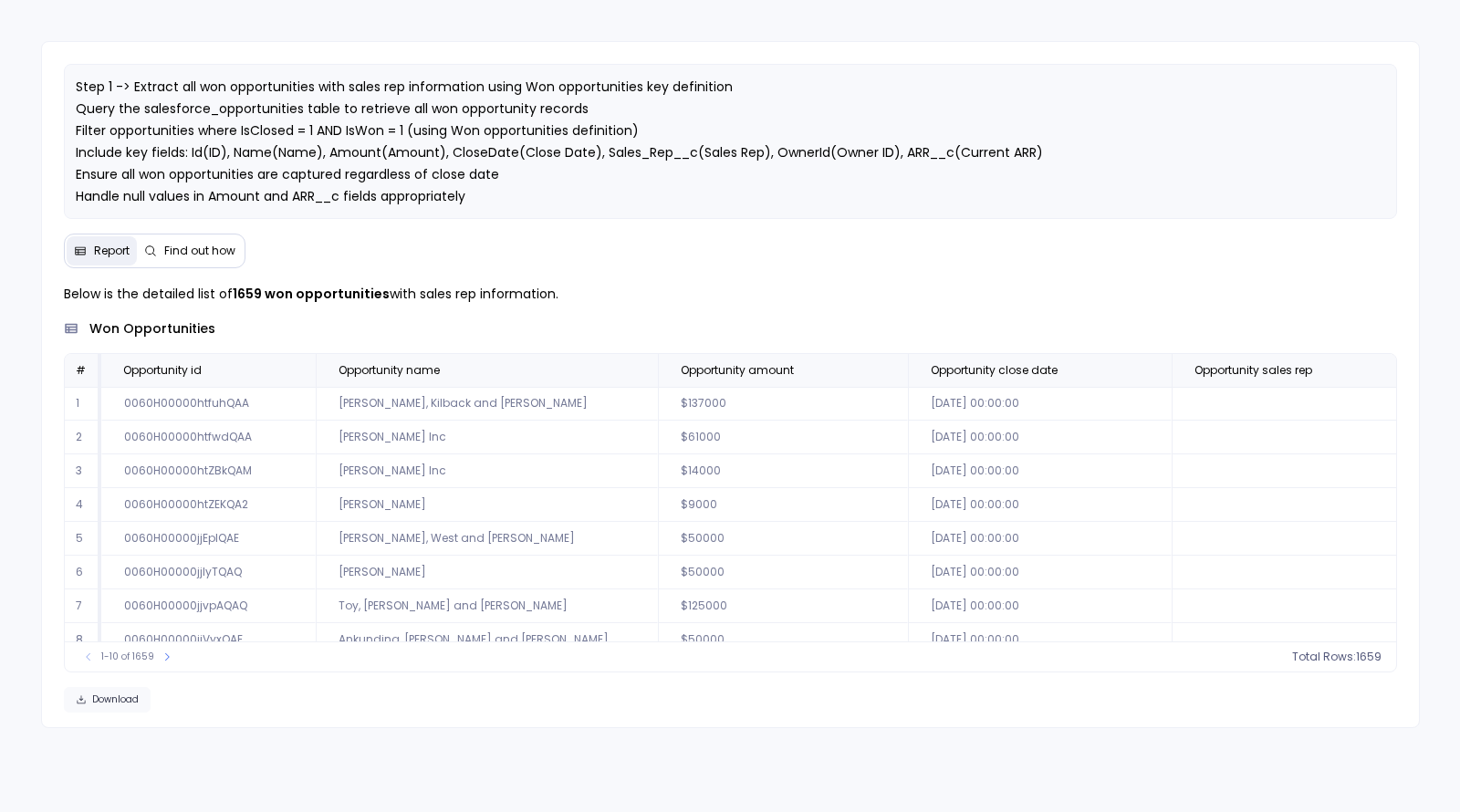
click at [138, 689] on button "Download" at bounding box center [107, 700] width 87 height 26
click at [134, 689] on div "Downloading" at bounding box center [115, 700] width 102 height 26
click at [1276, 49] on div "Step 1 -> Extract all won opportunities with sales rep information using Won op…" at bounding box center [730, 385] width 1379 height 687
